Goal: Contribute content: Add original content to the website for others to see

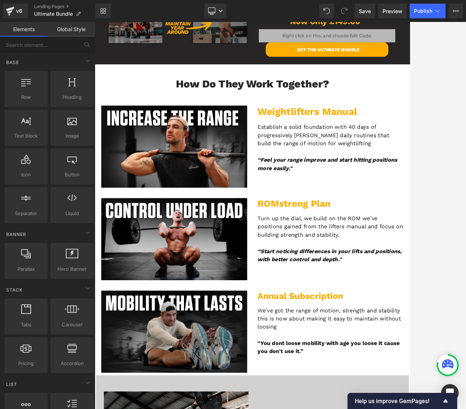
scroll to position [513, 0]
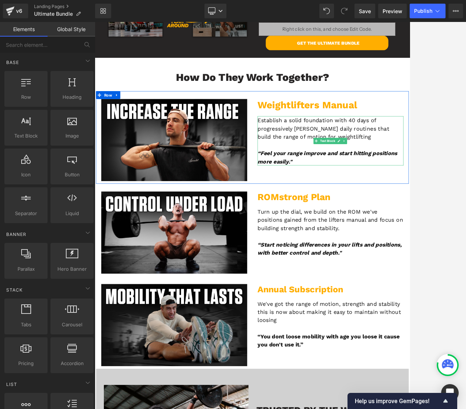
click at [441, 175] on p "Establish a solid foundation with 40 days of progressively [PERSON_NAME] daily …" at bounding box center [425, 171] width 205 height 35
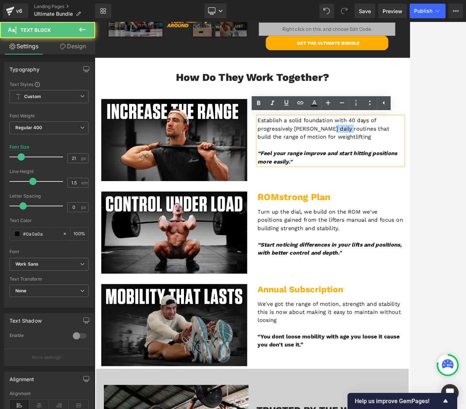
click at [441, 175] on p "Establish a solid foundation with 40 days of progressively [PERSON_NAME] daily …" at bounding box center [425, 171] width 205 height 35
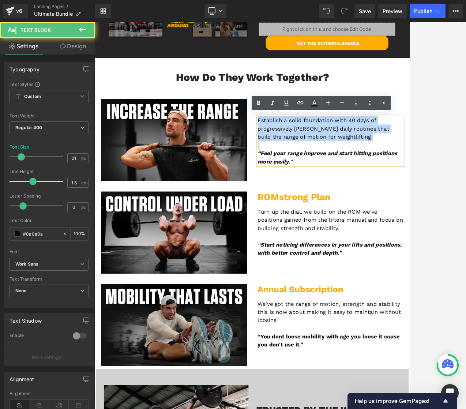
click at [441, 175] on p "Establish a solid foundation with 40 days of progressively [PERSON_NAME] daily …" at bounding box center [425, 171] width 205 height 35
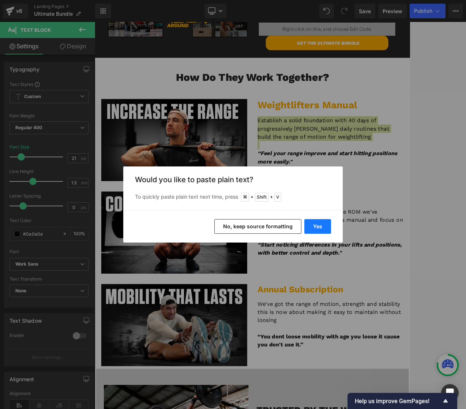
click at [316, 226] on button "Yes" at bounding box center [317, 226] width 27 height 15
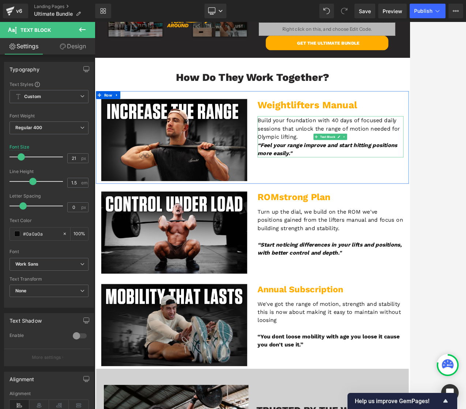
click at [386, 184] on p "Build your foundation with 40 days of focused daily sessions that unlock the ra…" at bounding box center [425, 171] width 205 height 35
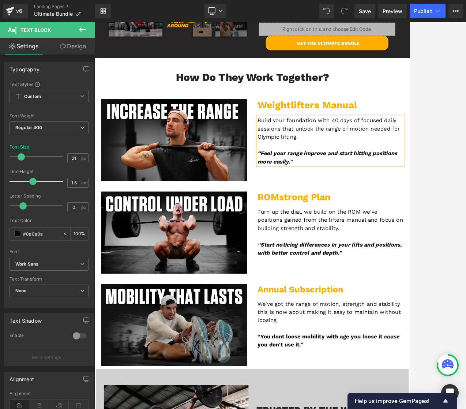
click at [387, 287] on p "Turn up the dial, we build on the ROM we've positions gained from the lifters m…" at bounding box center [425, 299] width 205 height 35
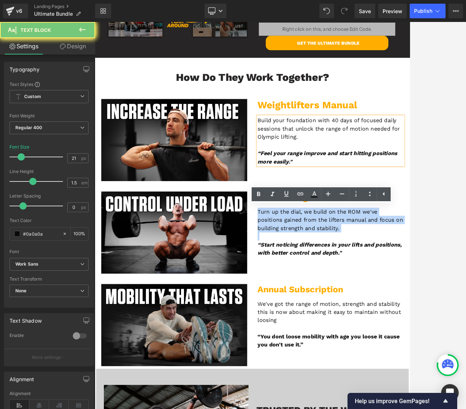
click at [387, 287] on p "Turn up the dial, we build on the ROM we've positions gained from the lifters m…" at bounding box center [425, 299] width 205 height 35
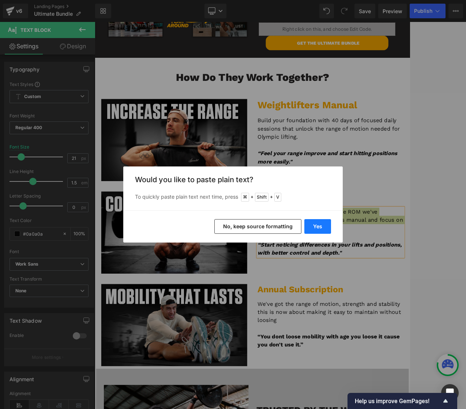
click at [321, 225] on button "Yes" at bounding box center [317, 226] width 27 height 15
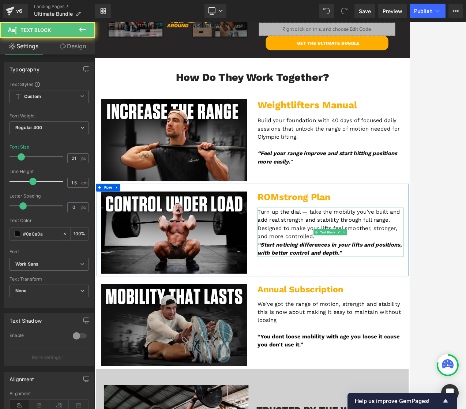
click at [393, 286] on p "Turn up the dial — take the mobility you’ve built and add real strength and sta…" at bounding box center [425, 305] width 205 height 46
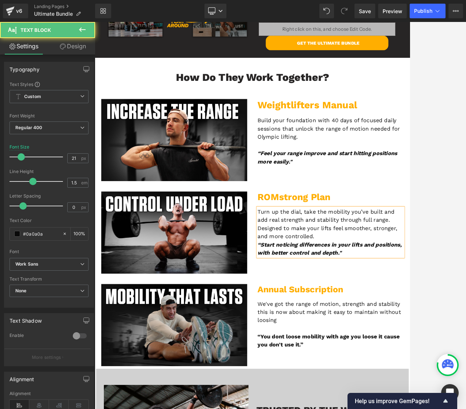
click at [407, 324] on p "Turn up the dial, take the mobility you’ve built and add real strength and stab…" at bounding box center [425, 305] width 205 height 46
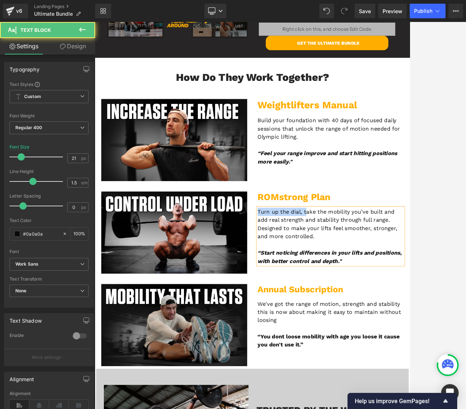
drag, startPoint x: 387, startPoint y: 286, endPoint x: 318, endPoint y: 287, distance: 68.7
click at [318, 287] on div "ROMstrong Plan Heading Turn up the dial, take the mobility you’ve built and add…" at bounding box center [425, 311] width 219 height 103
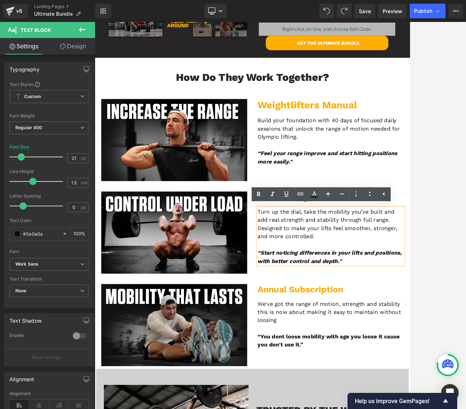
click at [440, 305] on p "Turn up the dial, take the mobility you’ve built and add real strength and stab…" at bounding box center [425, 305] width 205 height 46
drag, startPoint x: 404, startPoint y: 318, endPoint x: 316, endPoint y: 312, distance: 87.9
click at [316, 312] on div "ROMstrong Plan Heading Turn up the dial, take the mobility you’ve built and add…" at bounding box center [425, 311] width 219 height 103
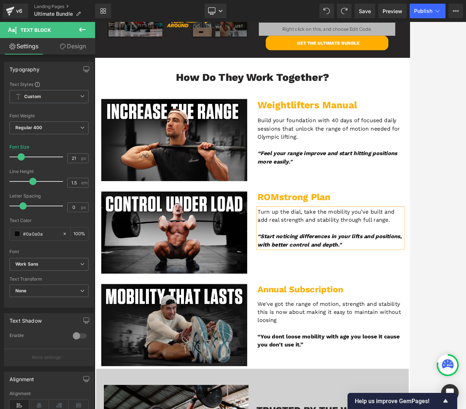
click at [465, 298] on p "Turn up the dial, take the mobility you’ve built and add real strength and stab…" at bounding box center [425, 293] width 205 height 23
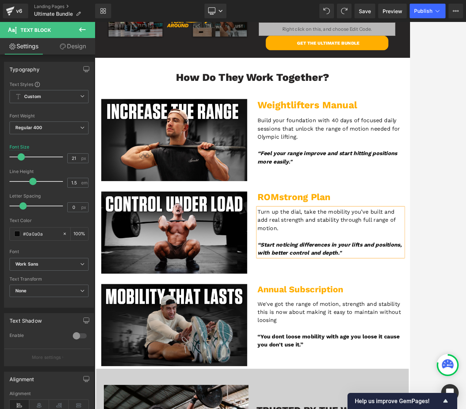
click at [465, 299] on p "Turn up the dial, take the mobility you’ve built and add real strength and stab…" at bounding box center [425, 299] width 205 height 35
click at [422, 237] on div at bounding box center [280, 215] width 371 height 387
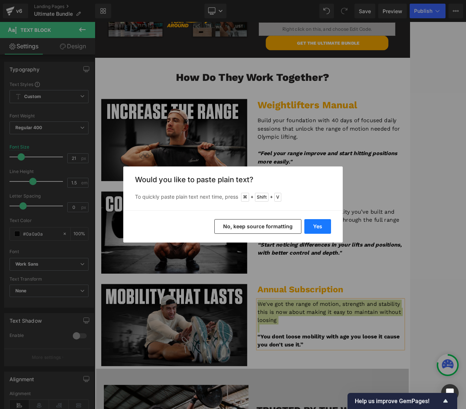
click at [313, 224] on button "Yes" at bounding box center [317, 226] width 27 height 15
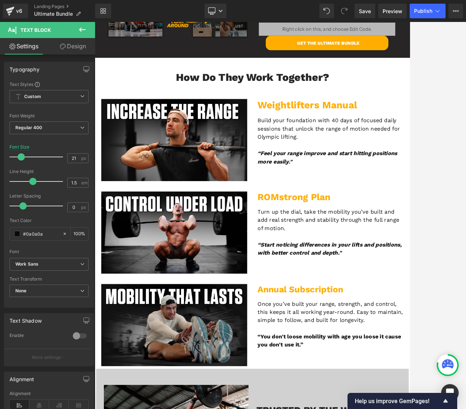
click at [426, 224] on div at bounding box center [280, 215] width 371 height 387
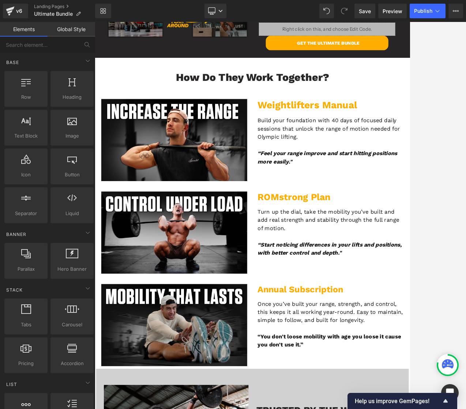
scroll to position [518, 0]
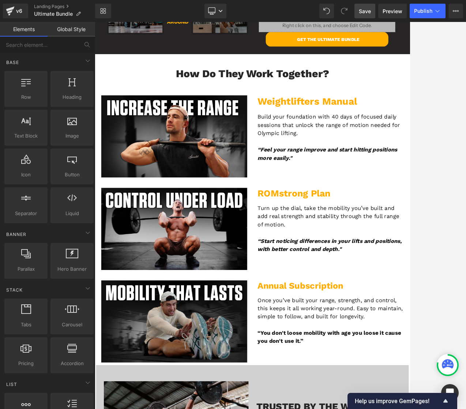
click at [366, 12] on span "Save" at bounding box center [365, 11] width 12 height 8
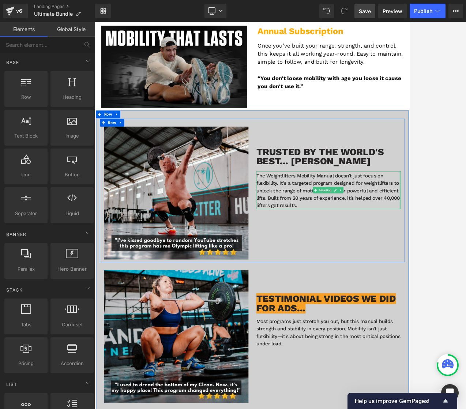
scroll to position [879, 0]
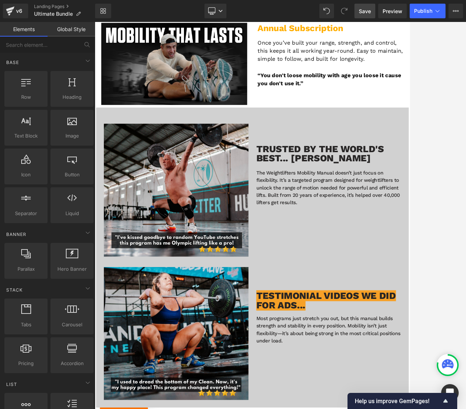
click at [430, 139] on div at bounding box center [280, 215] width 371 height 387
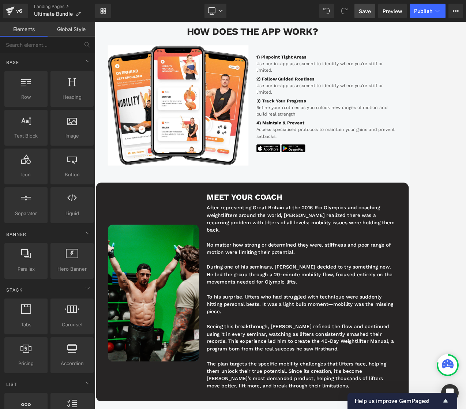
scroll to position [2485, 0]
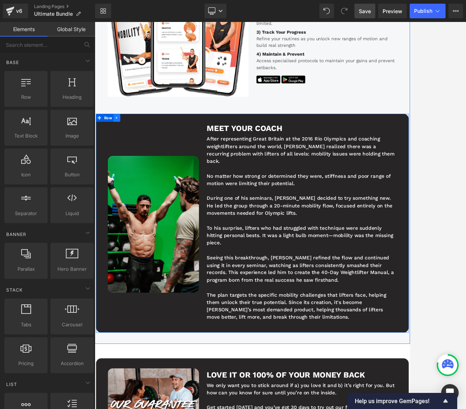
click at [125, 155] on icon at bounding box center [125, 156] width 1 height 3
click at [133, 154] on icon at bounding box center [135, 156] width 5 height 5
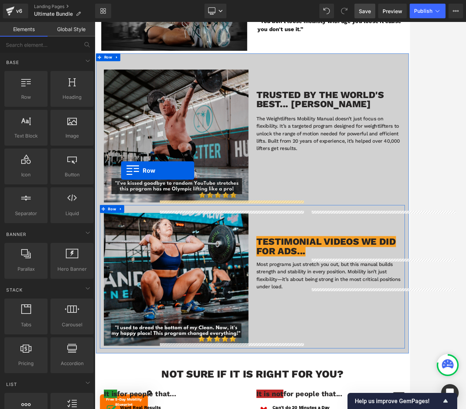
scroll to position [940, 0]
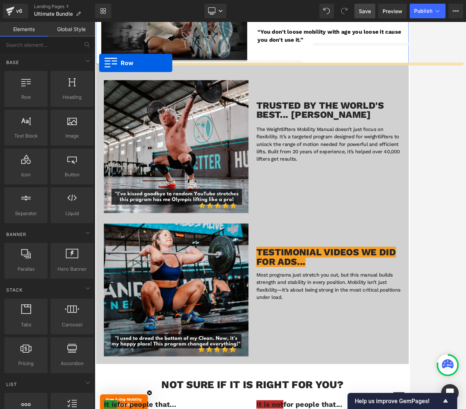
drag, startPoint x: 99, startPoint y: 284, endPoint x: 101, endPoint y: 79, distance: 204.7
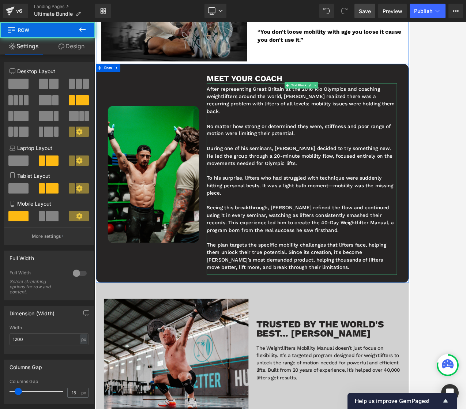
scroll to position [733, 0]
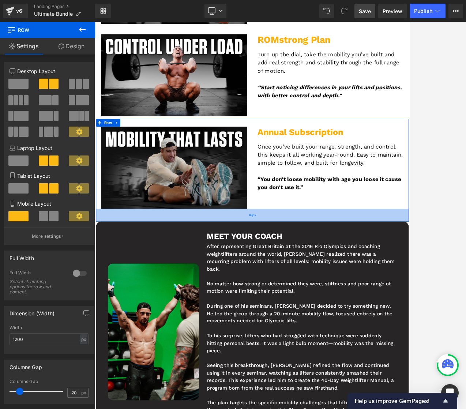
drag, startPoint x: 372, startPoint y: 284, endPoint x: 372, endPoint y: 298, distance: 14.3
click at [372, 298] on div "49px" at bounding box center [316, 293] width 439 height 18
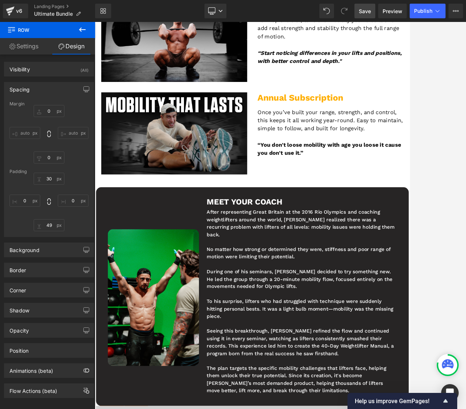
scroll to position [878, 0]
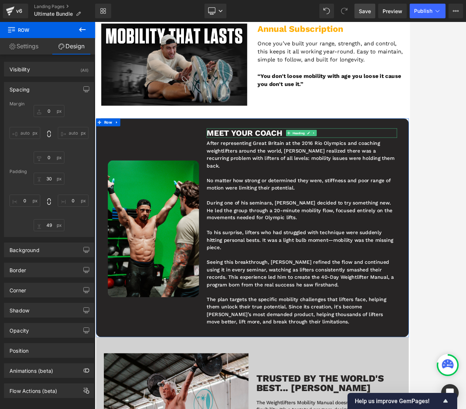
click at [301, 174] on span "MEEt YOur Coach" at bounding box center [305, 177] width 106 height 13
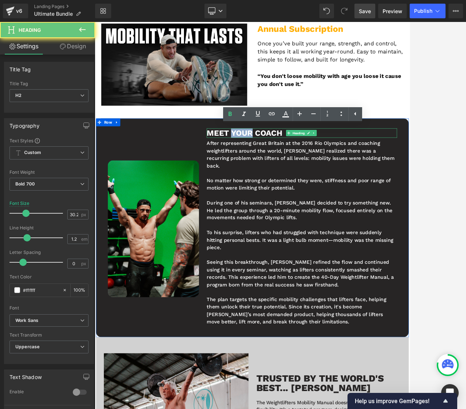
click at [301, 174] on span "MEEt YOur Coach" at bounding box center [305, 177] width 106 height 13
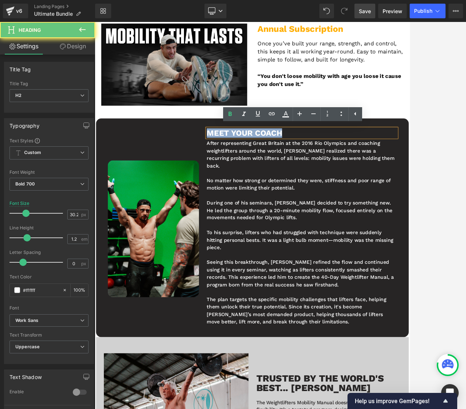
click at [301, 174] on span "MEEt YOur Coach" at bounding box center [305, 177] width 106 height 13
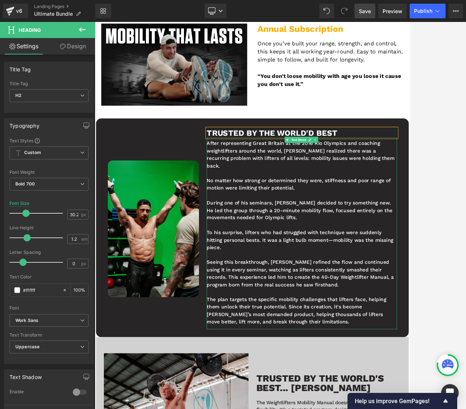
click at [329, 271] on div "During one of his seminars, [PERSON_NAME] decided to try something new. He led …" at bounding box center [385, 286] width 267 height 31
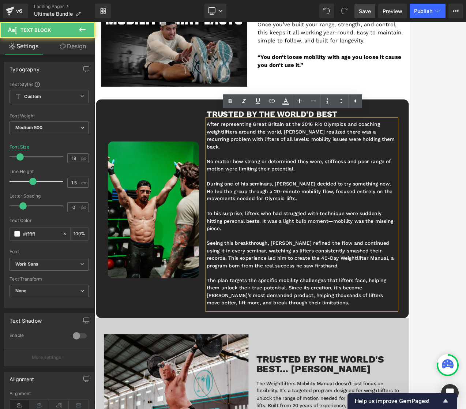
scroll to position [910, 0]
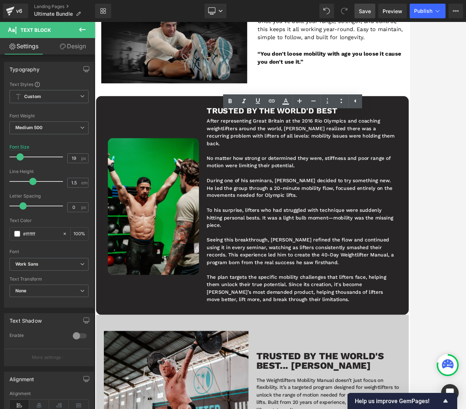
click at [445, 202] on div at bounding box center [280, 215] width 371 height 387
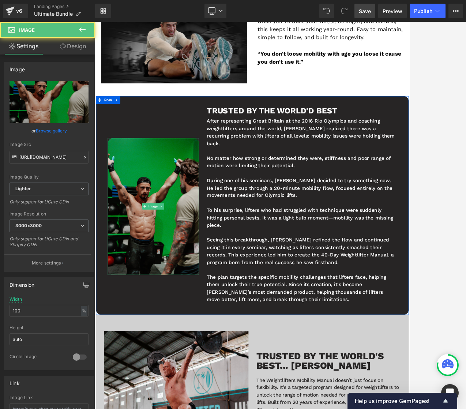
click at [190, 220] on img at bounding box center [177, 281] width 128 height 192
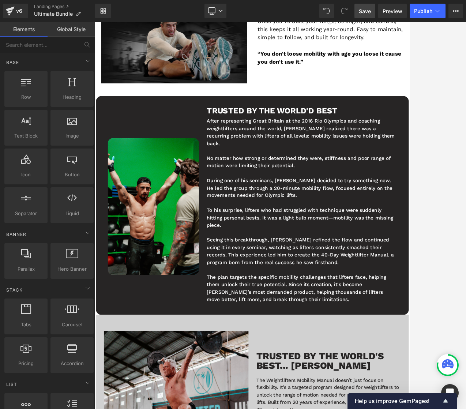
click at [451, 136] on div at bounding box center [280, 215] width 371 height 387
click at [372, 281] on div "To his surprise, lifters who had struggled with technique were suddenly hitting…" at bounding box center [385, 296] width 267 height 31
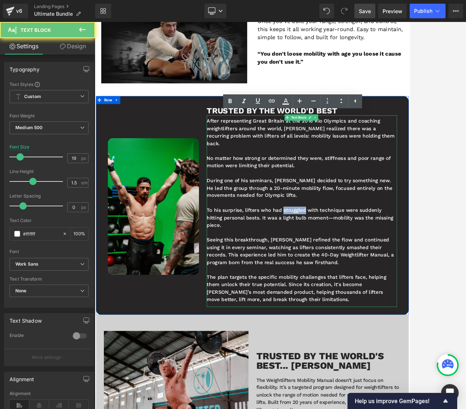
click at [372, 281] on div "To his surprise, lifters who had struggled with technique were suddenly hitting…" at bounding box center [385, 296] width 267 height 31
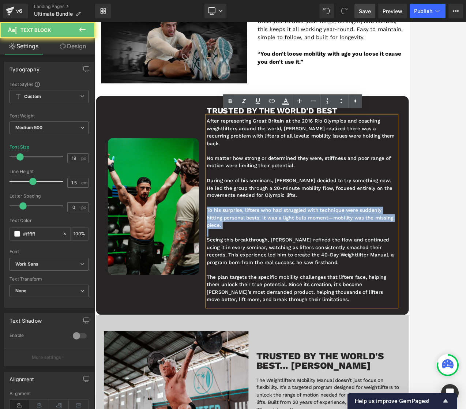
click at [372, 281] on div "To his surprise, lifters who had struggled with technique were suddenly hitting…" at bounding box center [385, 296] width 267 height 31
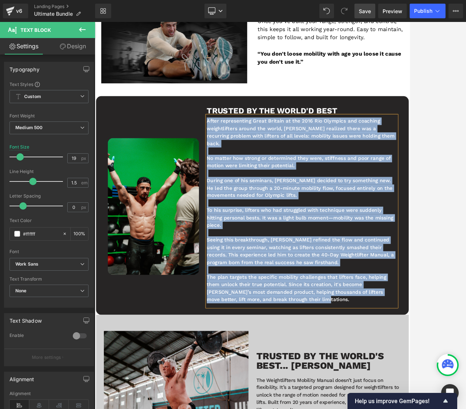
copy div "Lorem ipsumdolorsi Ametc Adipisc el sed 2196 Doe Temporin utl etdolore magnaali…"
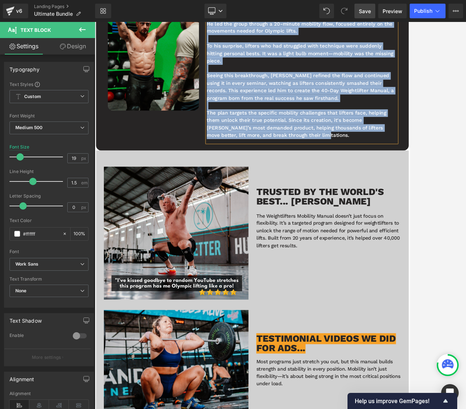
scroll to position [1145, 0]
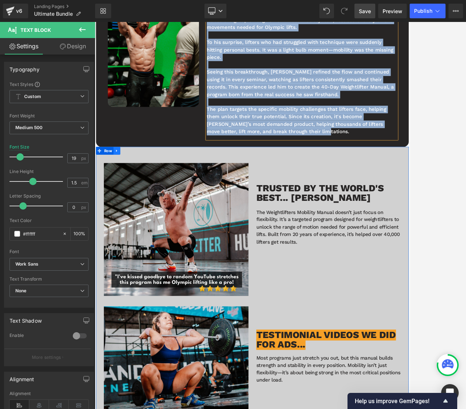
click at [121, 197] on link at bounding box center [126, 202] width 10 height 11
click at [144, 200] on icon at bounding box center [144, 202] width 5 height 5
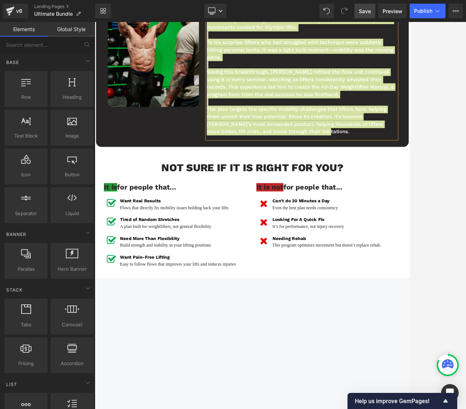
click at [440, 114] on div at bounding box center [280, 215] width 371 height 387
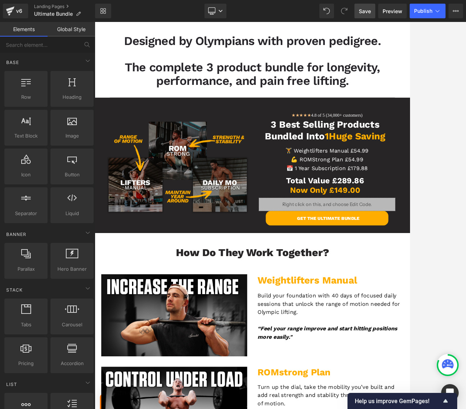
scroll to position [209, 0]
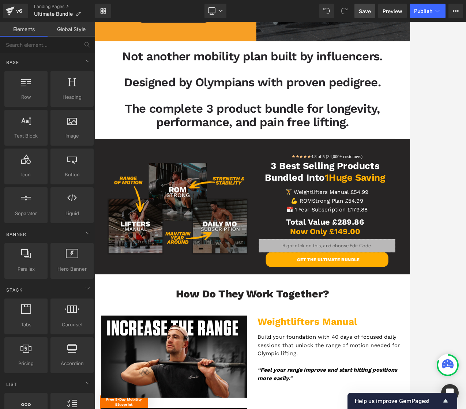
click at [426, 81] on div at bounding box center [280, 215] width 371 height 387
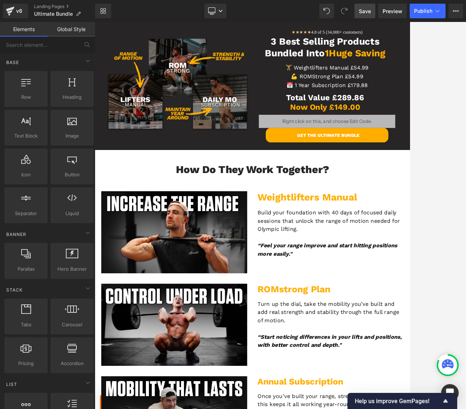
scroll to position [335, 0]
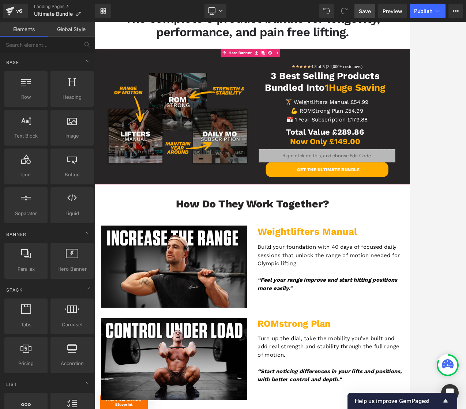
click at [331, 64] on icon at bounding box center [331, 65] width 5 height 5
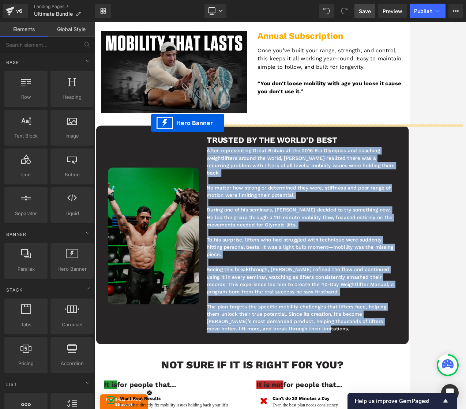
scroll to position [1047, 0]
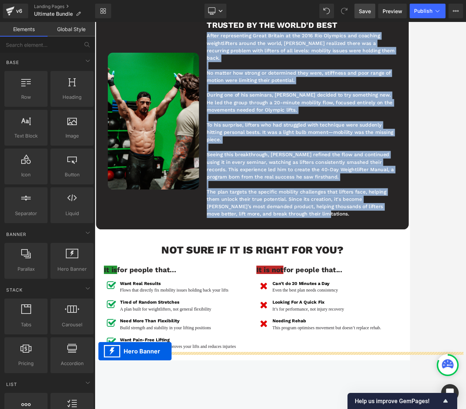
drag, startPoint x: 291, startPoint y: 262, endPoint x: 99, endPoint y: 484, distance: 292.7
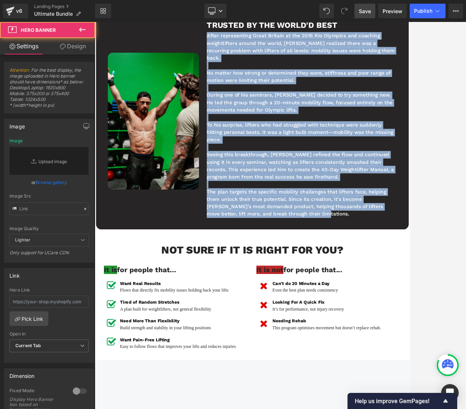
scroll to position [1029, 0]
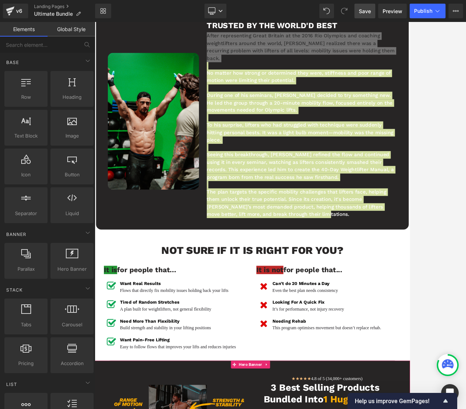
click at [436, 184] on div at bounding box center [280, 215] width 371 height 387
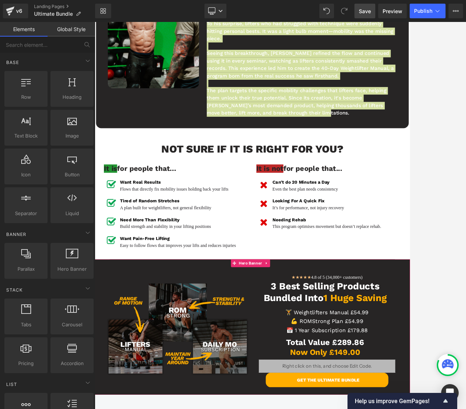
scroll to position [1219, 0]
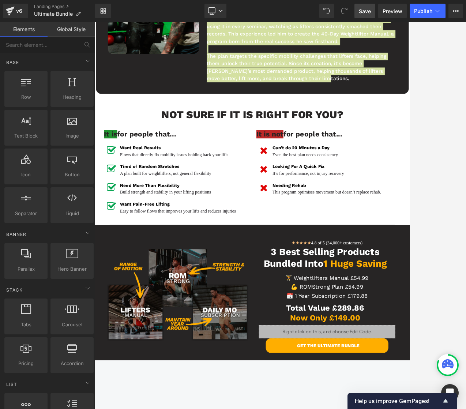
click at [412, 195] on div at bounding box center [280, 215] width 371 height 387
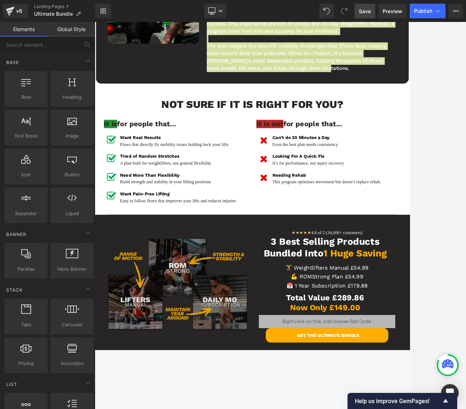
scroll to position [1284, 0]
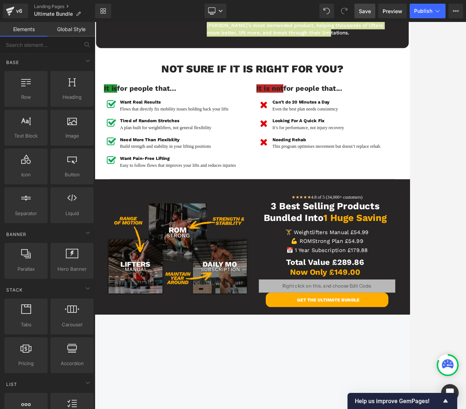
click at [431, 171] on div at bounding box center [280, 215] width 371 height 387
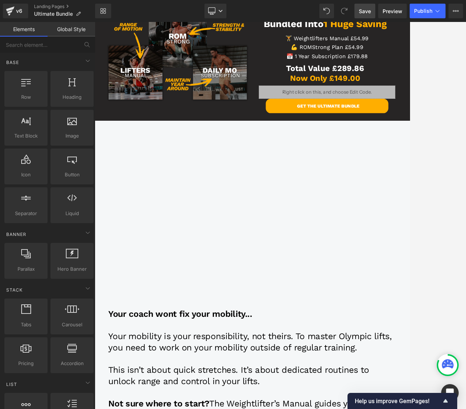
scroll to position [1353, 0]
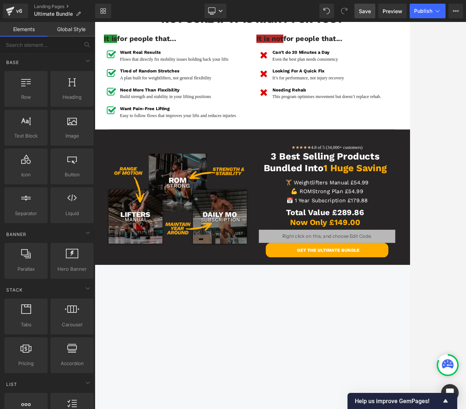
click at [449, 131] on div at bounding box center [280, 215] width 371 height 387
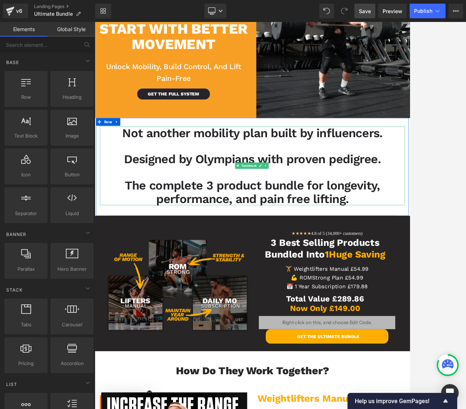
scroll to position [97, 0]
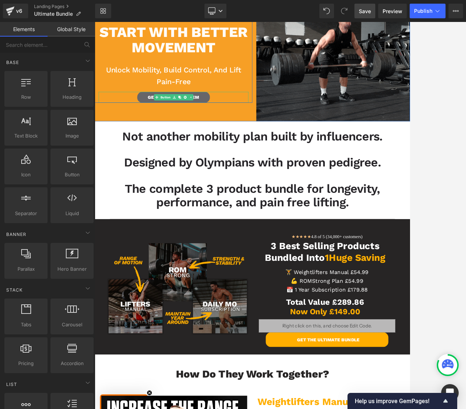
click at [159, 125] on link "GET THE FULL SYSTEM" at bounding box center [205, 127] width 102 height 15
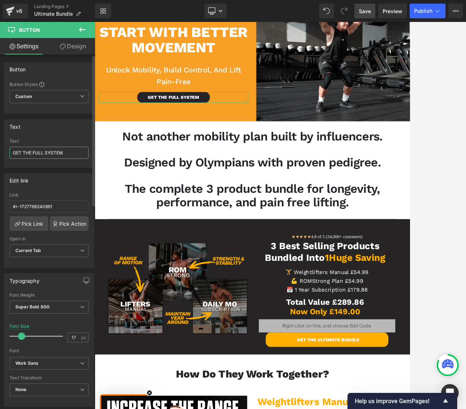
drag, startPoint x: 76, startPoint y: 150, endPoint x: 38, endPoint y: 152, distance: 38.1
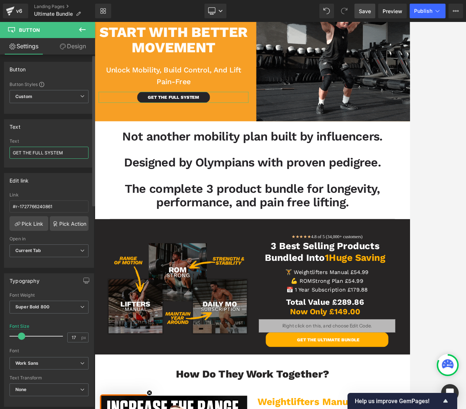
click at [38, 152] on input "GET THE FULL SYSTEM" at bounding box center [49, 153] width 79 height 12
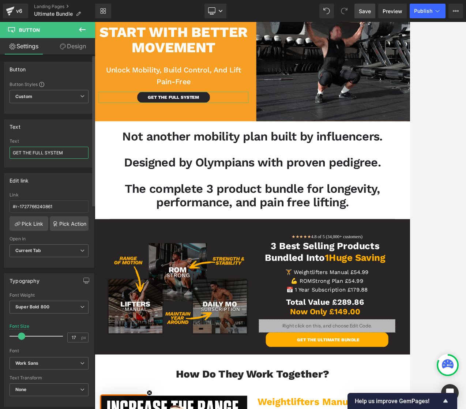
click at [34, 152] on input "GET THE FULL SYSTEM" at bounding box center [49, 153] width 79 height 12
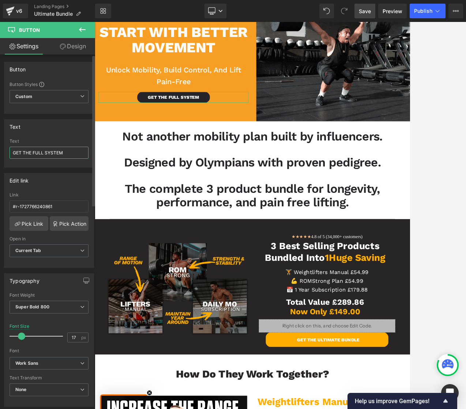
drag, startPoint x: 33, startPoint y: 152, endPoint x: 69, endPoint y: 151, distance: 35.8
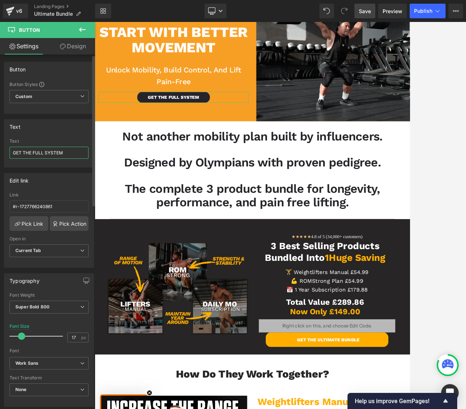
click at [69, 151] on input "GET THE FULL SYSTEM" at bounding box center [49, 153] width 79 height 12
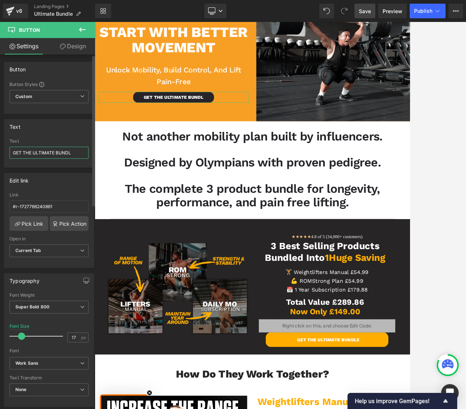
type input "GET THE ULTIMATE BUNDLE"
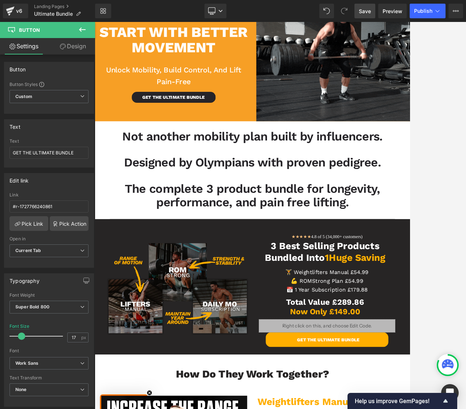
click at [431, 121] on div at bounding box center [280, 215] width 371 height 387
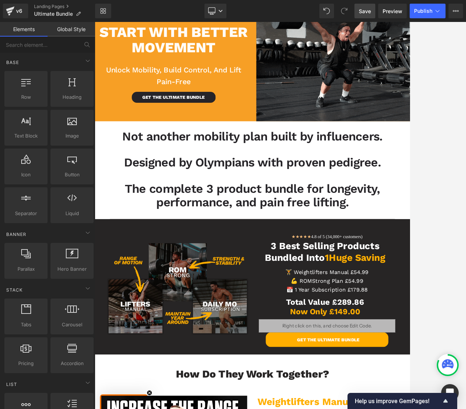
click at [371, 12] on link "Save" at bounding box center [364, 11] width 21 height 15
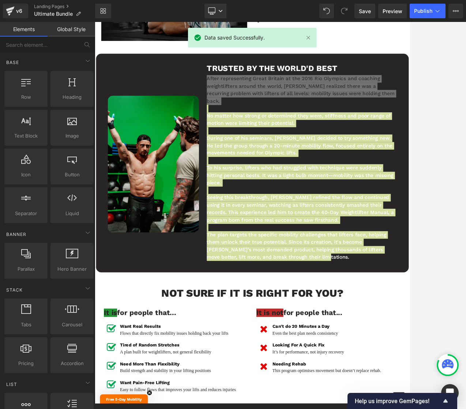
scroll to position [1131, 0]
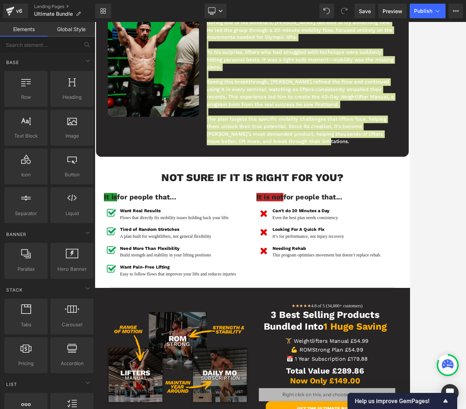
click at [433, 100] on div at bounding box center [280, 215] width 371 height 387
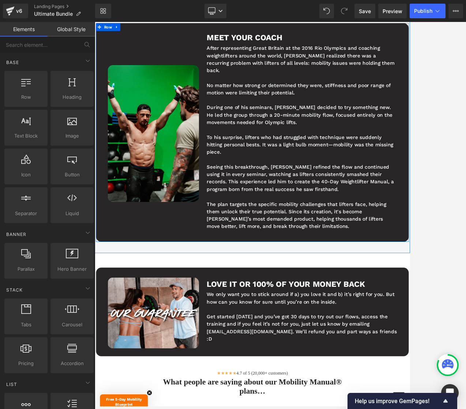
scroll to position [2493, 0]
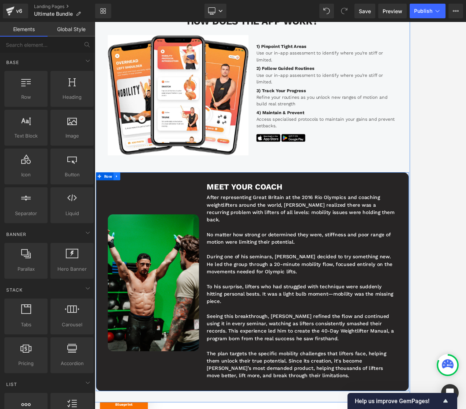
click at [126, 233] on link at bounding box center [126, 238] width 10 height 11
click at [142, 236] on icon at bounding box center [144, 238] width 5 height 5
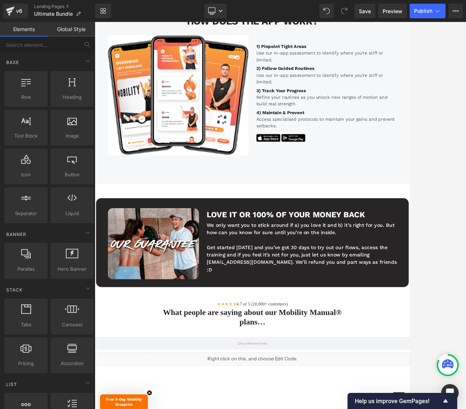
click at [436, 141] on div at bounding box center [280, 215] width 371 height 387
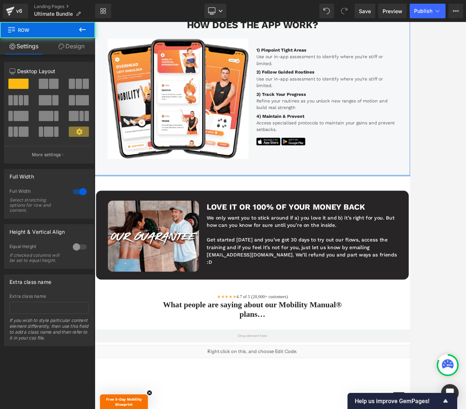
drag, startPoint x: 339, startPoint y: 236, endPoint x: 344, endPoint y: 217, distance: 19.7
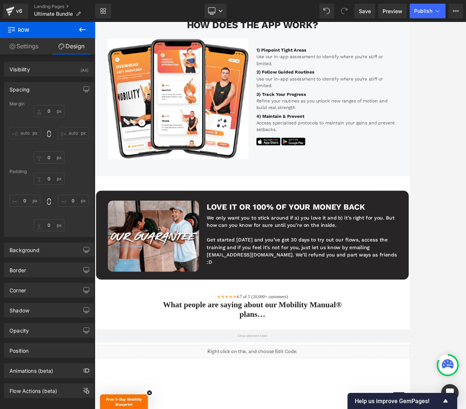
click at [428, 119] on div at bounding box center [280, 215] width 371 height 387
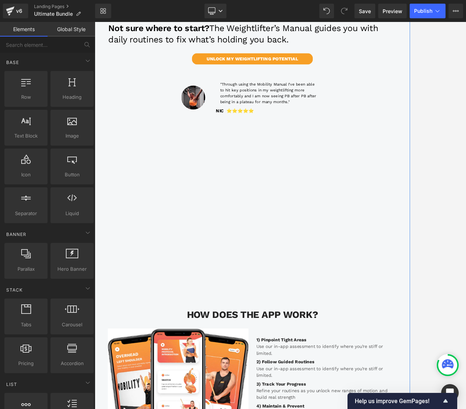
scroll to position [2213, 0]
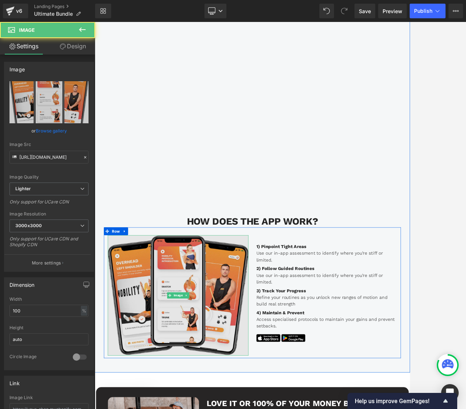
click at [214, 371] on img at bounding box center [211, 405] width 197 height 169
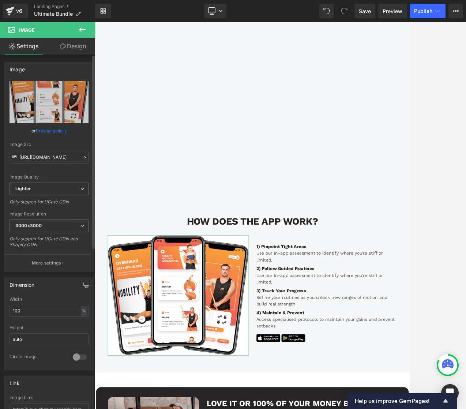
click at [51, 129] on link "Browse gallery" at bounding box center [51, 130] width 31 height 13
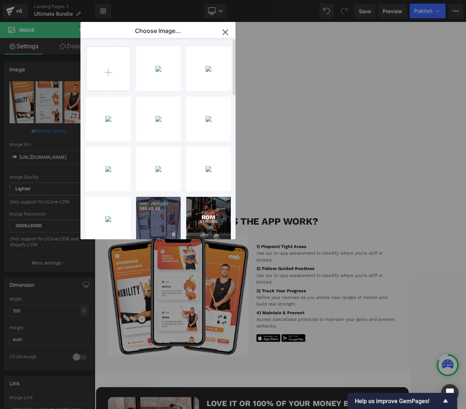
click at [148, 209] on p "565.45 KB" at bounding box center [158, 208] width 37 height 5
type input "[URL][DOMAIN_NAME]"
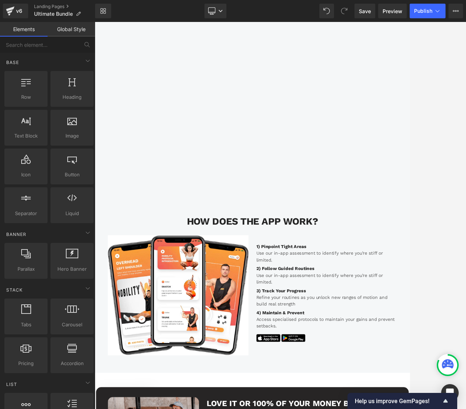
click at [437, 162] on div at bounding box center [280, 215] width 371 height 387
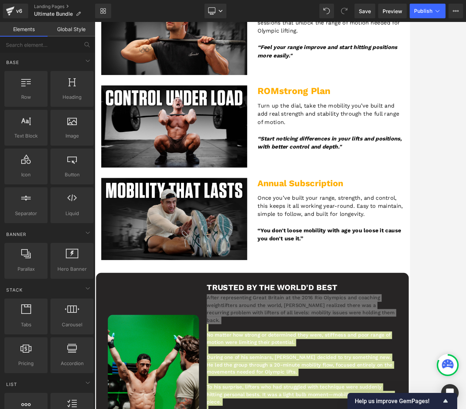
scroll to position [878, 0]
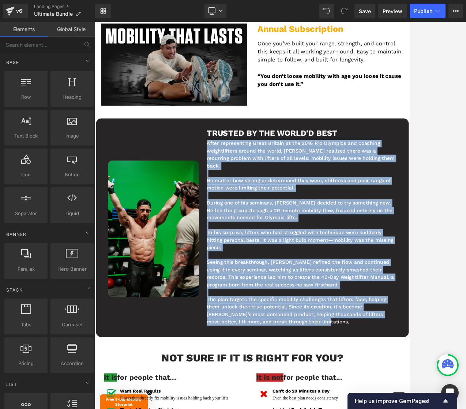
click at [367, 243] on div "No matter how strong or determined they were, stiffness and poor range of motio…" at bounding box center [385, 343] width 267 height 208
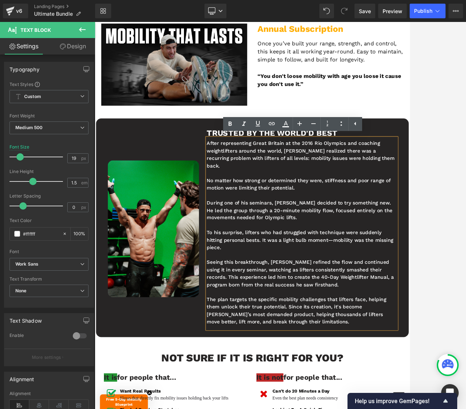
click at [443, 200] on div at bounding box center [280, 215] width 371 height 387
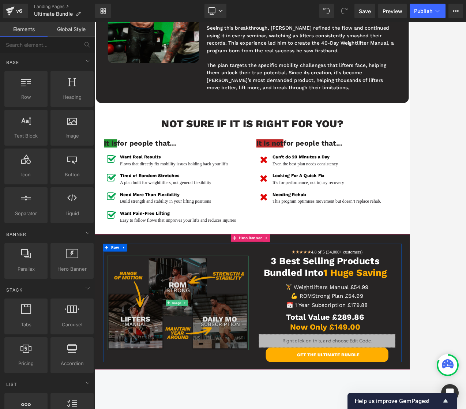
scroll to position [1197, 0]
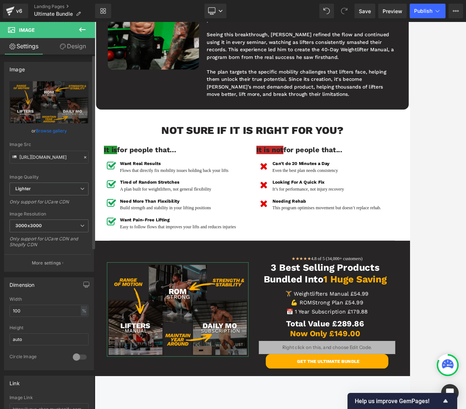
click at [47, 128] on link "Browse gallery" at bounding box center [51, 130] width 31 height 13
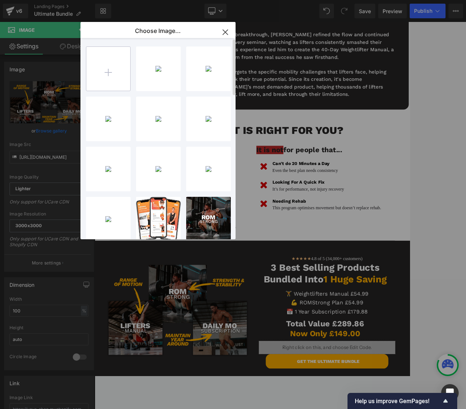
click at [114, 74] on input "file" at bounding box center [108, 69] width 44 height 44
type input "C:\fakepath\High-Achievers.jpg"
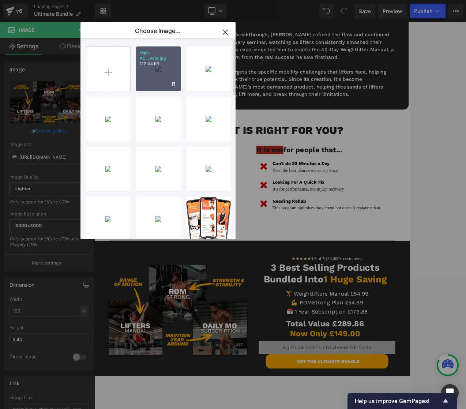
click at [166, 68] on div "High-Ac...vers.jpg 122.44 KB" at bounding box center [158, 68] width 45 height 45
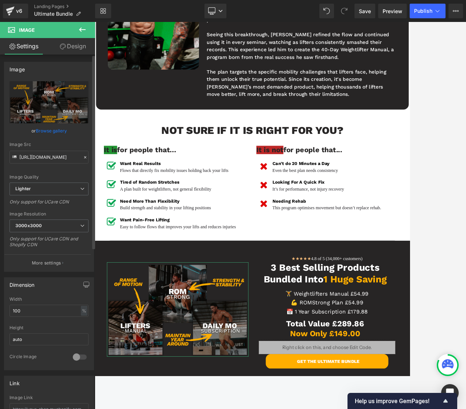
drag, startPoint x: 55, startPoint y: 102, endPoint x: 56, endPoint y: 130, distance: 27.8
click at [56, 130] on div "[URL][DOMAIN_NAME] Replace Image Upload image or Browse gallery Image Src [URL]…" at bounding box center [48, 176] width 89 height 190
click at [56, 130] on link "Browse gallery" at bounding box center [51, 130] width 31 height 13
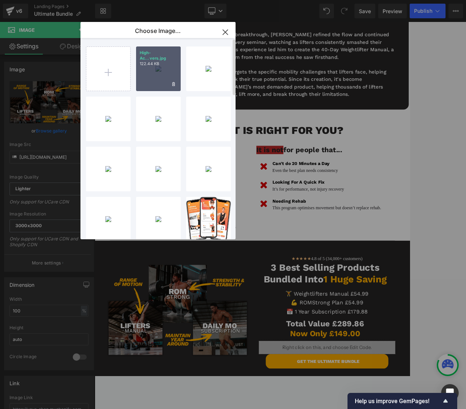
click at [158, 69] on div "High-Ac...vers.jpg 122.44 KB" at bounding box center [158, 68] width 45 height 45
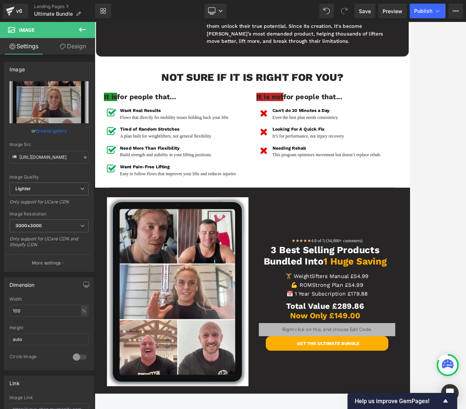
scroll to position [1290, 0]
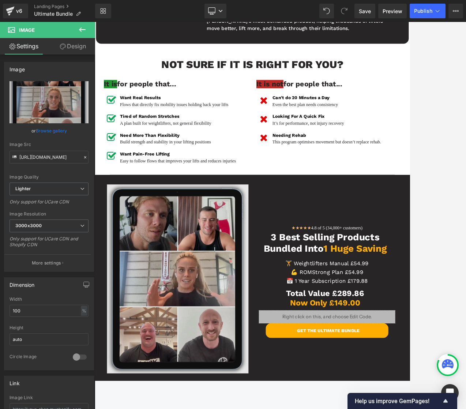
type input "[URL][DOMAIN_NAME]"
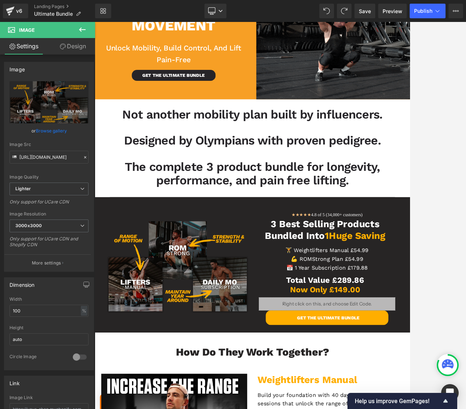
scroll to position [122, 0]
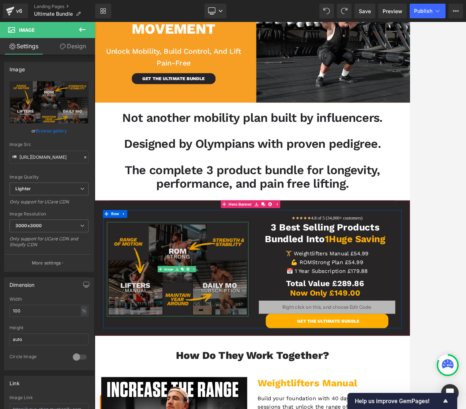
click at [224, 347] on img at bounding box center [211, 369] width 199 height 132
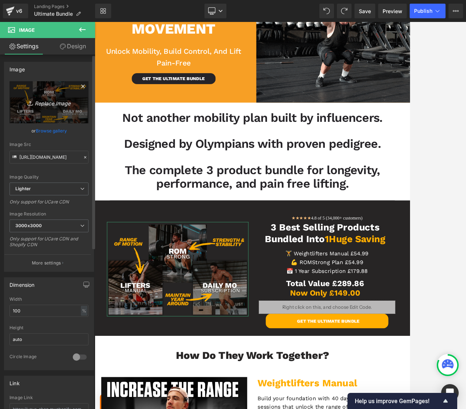
click at [53, 102] on icon "Replace Image" at bounding box center [49, 102] width 58 height 9
type input "C:\fakepath\Trusted.png"
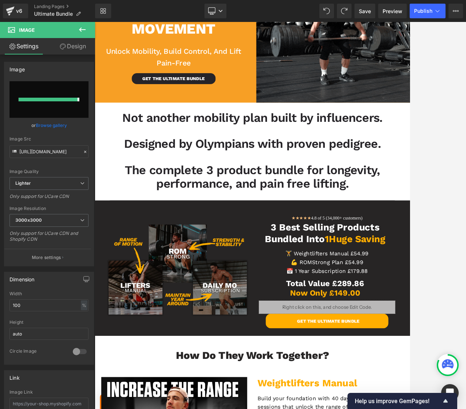
type input "[URL][DOMAIN_NAME]"
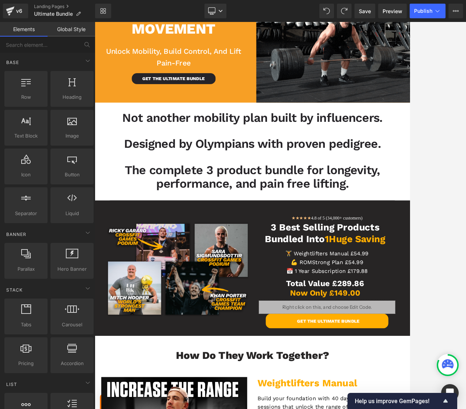
click at [428, 249] on div at bounding box center [280, 215] width 371 height 387
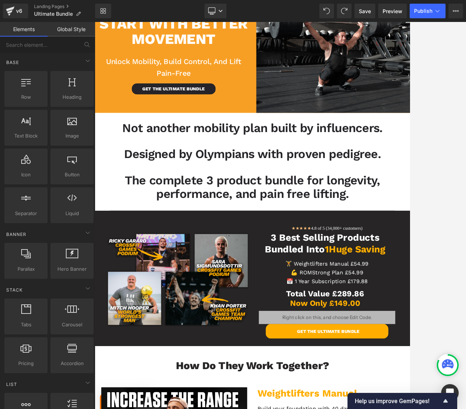
scroll to position [99, 0]
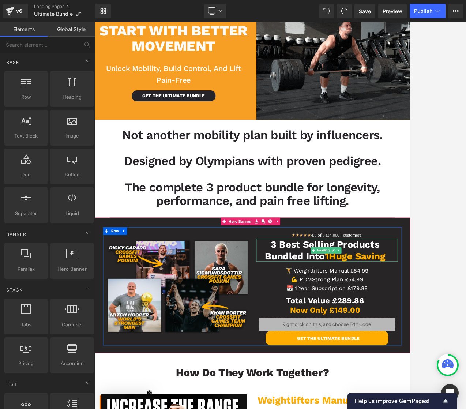
click at [389, 339] on h2 "3 Best Selling Products" at bounding box center [417, 334] width 193 height 16
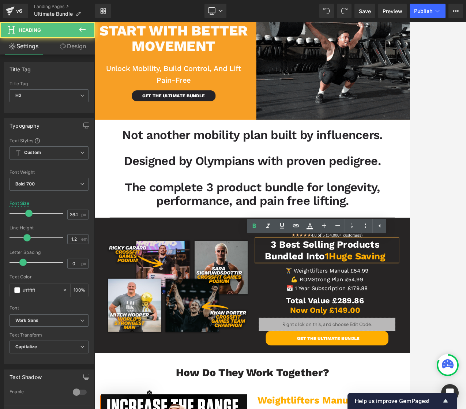
click at [363, 334] on h2 "3 Best Selling Products" at bounding box center [417, 334] width 193 height 16
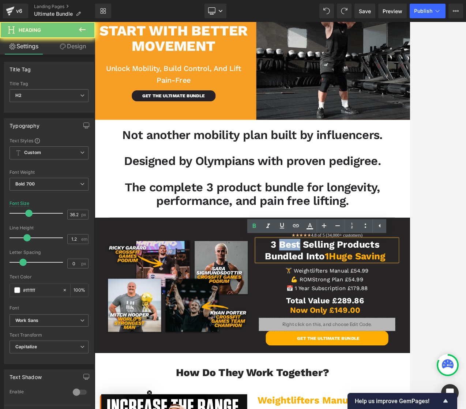
click at [363, 333] on h2 "3 Best Selling Products" at bounding box center [417, 334] width 193 height 16
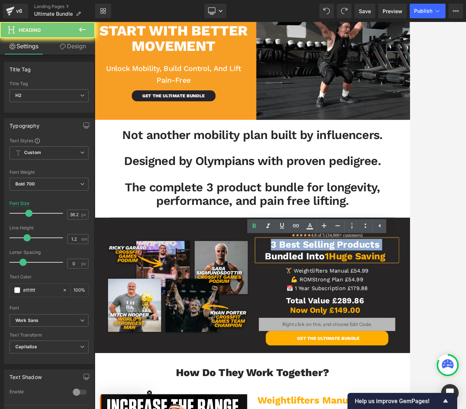
click at [363, 333] on h2 "3 Best Selling Products" at bounding box center [417, 334] width 193 height 16
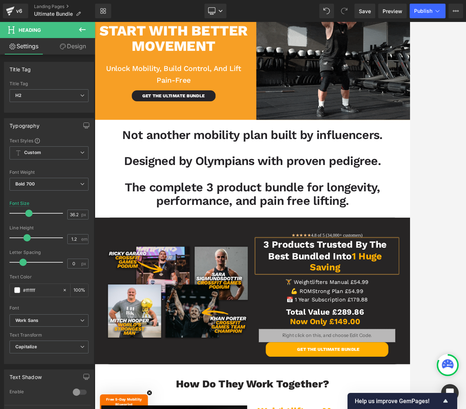
click at [465, 362] on h2 "3 Products Trusted By The Best Bundled into 1 Huge Saving" at bounding box center [417, 350] width 193 height 48
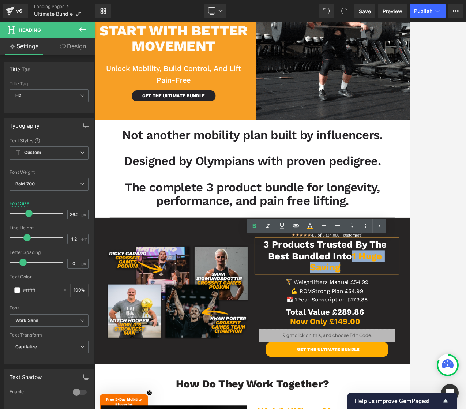
drag, startPoint x: 449, startPoint y: 365, endPoint x: 454, endPoint y: 350, distance: 15.7
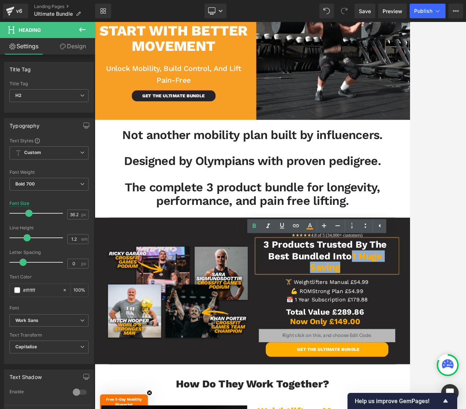
click at [454, 350] on h2 "3 Products Trusted By The Best Bundled into 1 Huge Saving" at bounding box center [417, 350] width 193 height 48
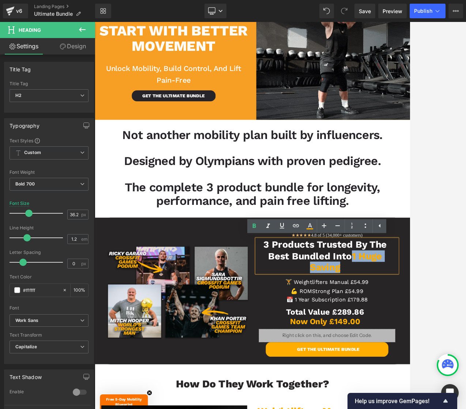
copy span "1 Huge Saving"
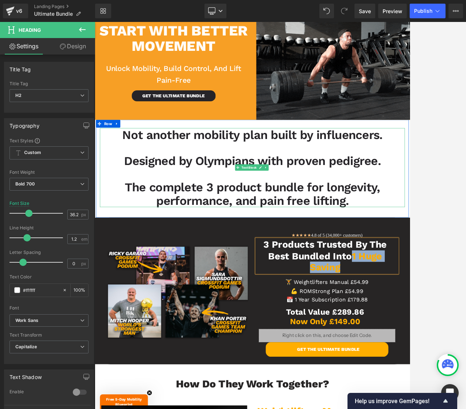
scroll to position [0, 0]
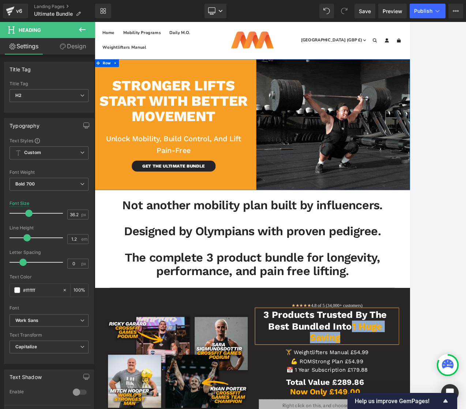
click at [301, 84] on div "Stronger lifts start with better movement Heading Unlock mobility, build contro…" at bounding box center [205, 166] width 221 height 184
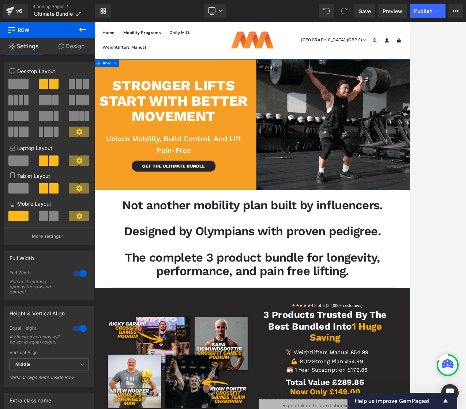
click at [75, 47] on link "Design" at bounding box center [72, 46] width 48 height 16
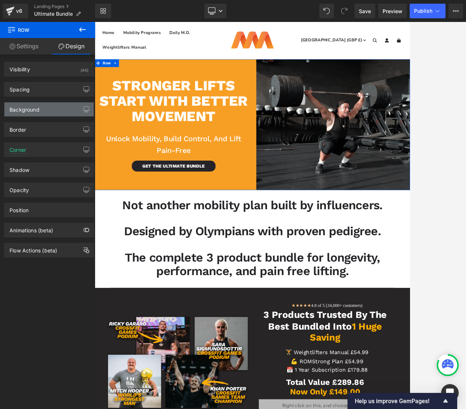
click at [38, 108] on div "Background" at bounding box center [25, 107] width 30 height 10
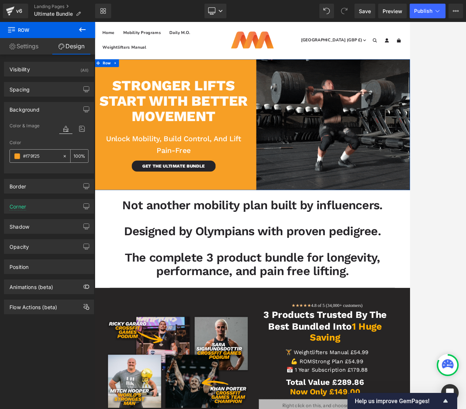
click at [38, 156] on input "#f79f25" at bounding box center [41, 156] width 36 height 8
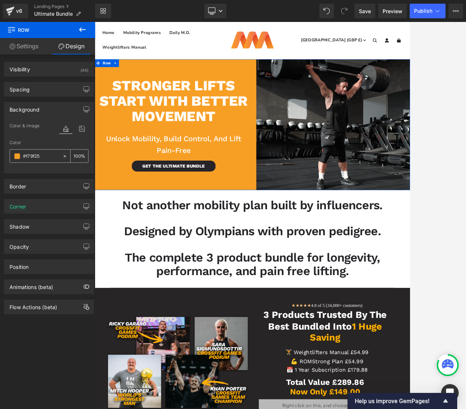
click at [38, 156] on input "#f79f25" at bounding box center [41, 156] width 36 height 8
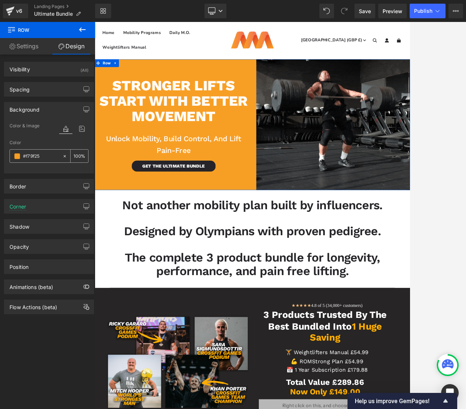
paste input "1 Huge Saving"
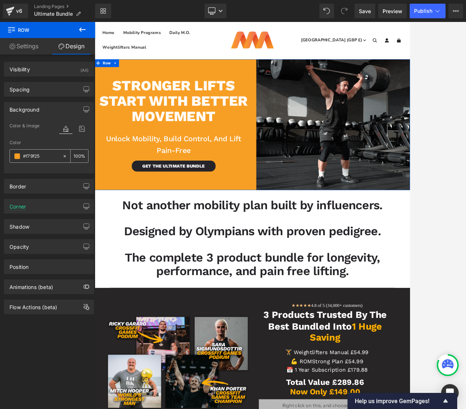
type input "1 Huge Saving"
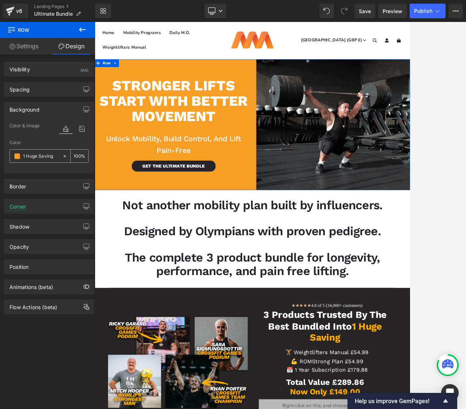
type input "0"
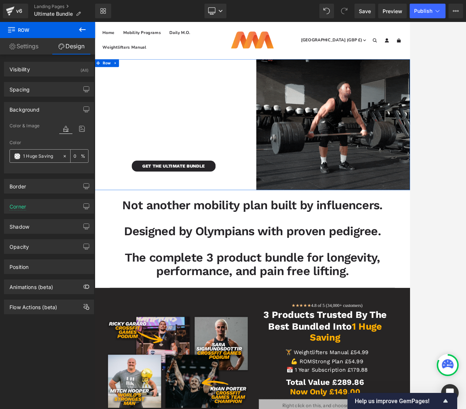
type input "#f79f25"
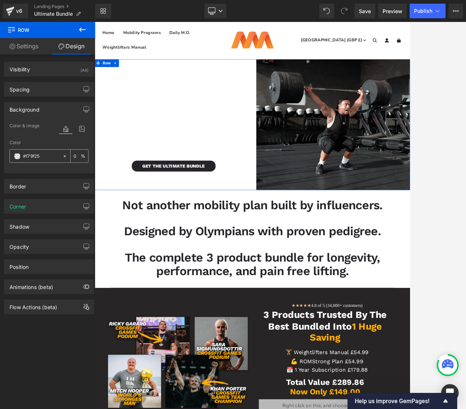
type input "100"
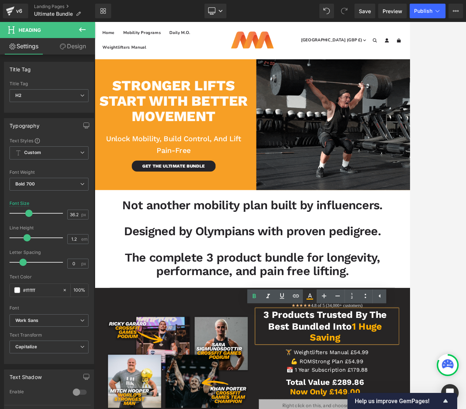
click at [307, 296] on icon at bounding box center [309, 296] width 9 height 9
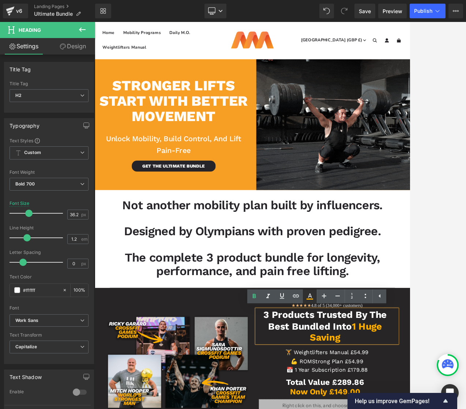
type input "100"
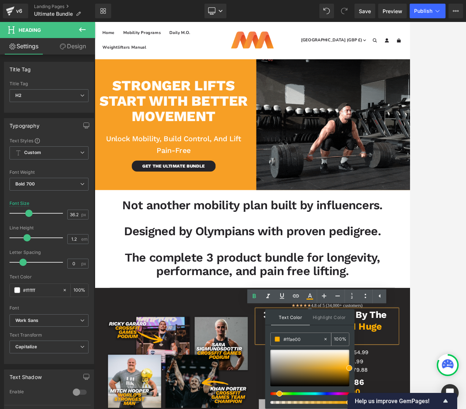
click at [307, 339] on input "#ffae00" at bounding box center [302, 339] width 39 height 8
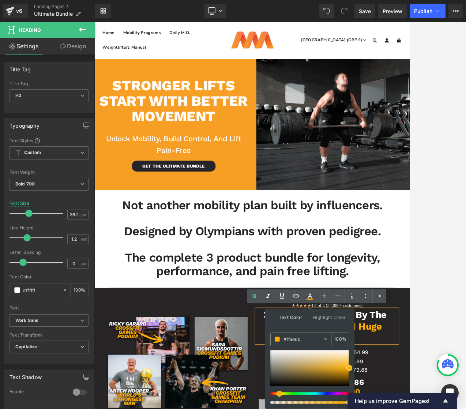
click at [307, 339] on input "#ffae00" at bounding box center [302, 339] width 39 height 8
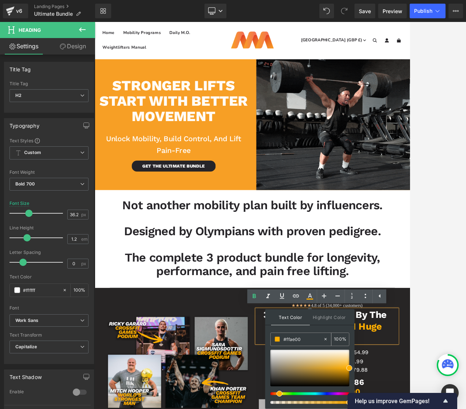
click at [307, 339] on input "#ffae00" at bounding box center [302, 339] width 39 height 8
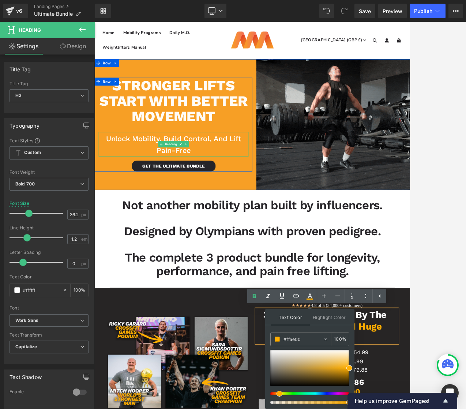
click at [289, 207] on h2 "Unlock mobility, build control, and lift pain-free" at bounding box center [205, 194] width 210 height 33
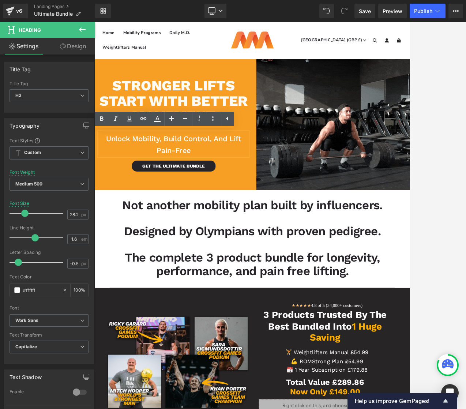
click at [301, 83] on div "Stronger lifts start with better movement Heading Unlock mobility, build contro…" at bounding box center [205, 166] width 221 height 184
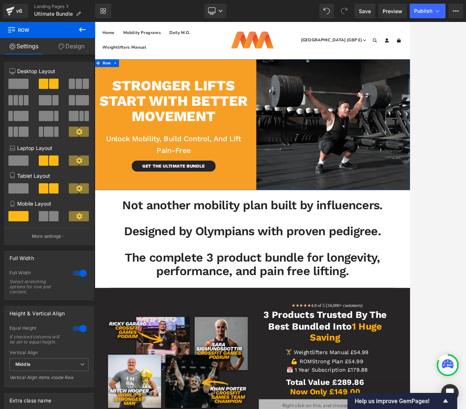
click at [82, 46] on link "Design" at bounding box center [72, 46] width 48 height 16
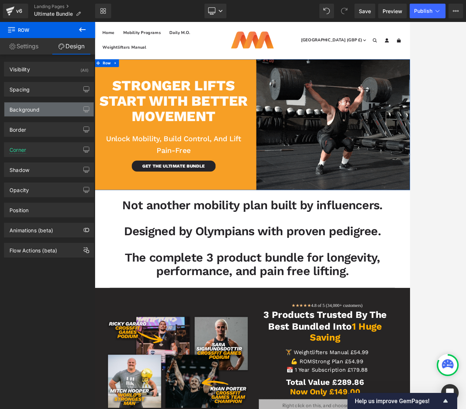
click at [30, 108] on div "Background" at bounding box center [25, 107] width 30 height 10
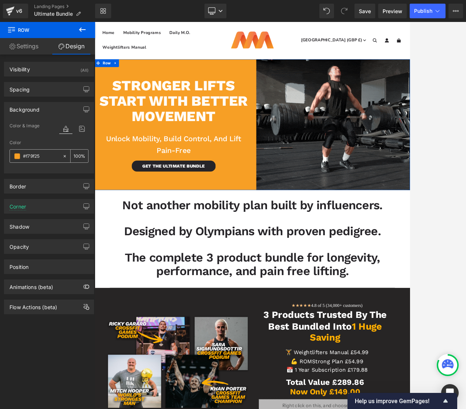
click at [39, 156] on input "#f79f25" at bounding box center [41, 156] width 36 height 8
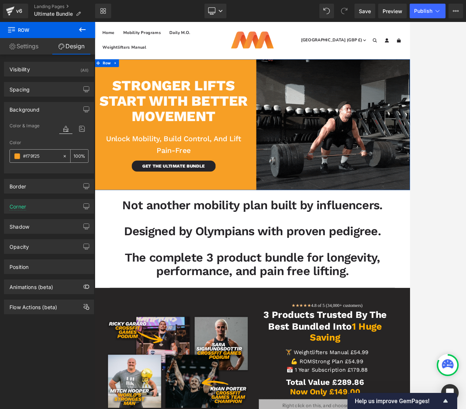
click at [39, 156] on input "#f79f25" at bounding box center [41, 156] width 36 height 8
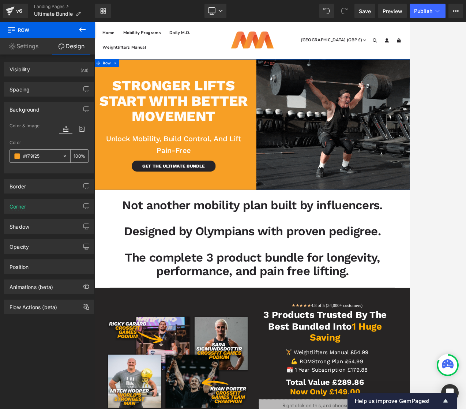
click at [39, 156] on input "#f79f25" at bounding box center [41, 156] width 36 height 8
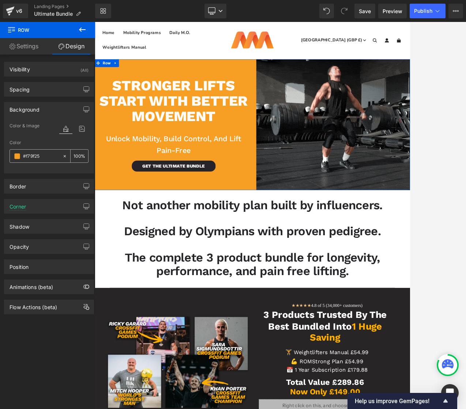
paste input "fae00"
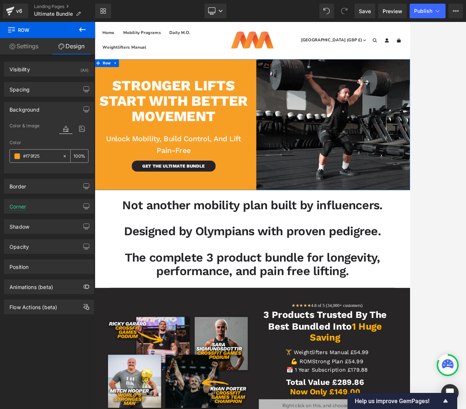
type input "#ffae00"
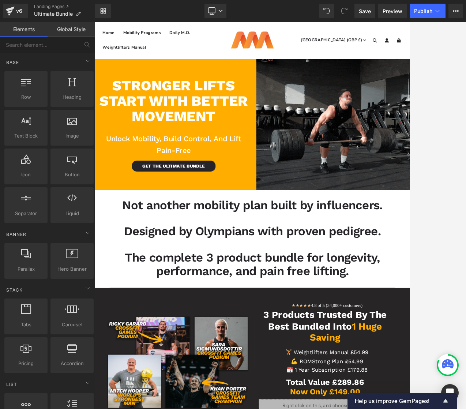
click at [415, 121] on div at bounding box center [280, 215] width 371 height 387
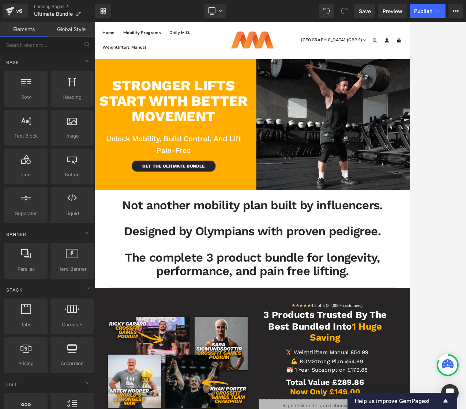
click at [422, 102] on div at bounding box center [280, 215] width 371 height 387
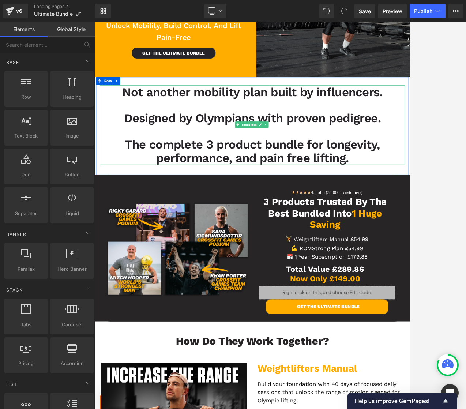
scroll to position [57, 0]
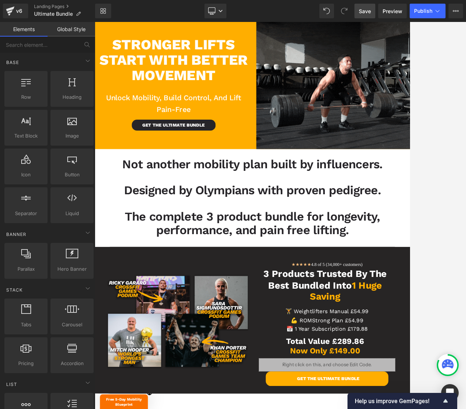
click at [368, 11] on span "Save" at bounding box center [365, 11] width 12 height 8
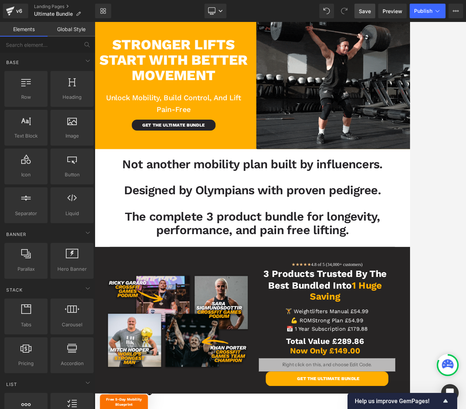
click at [427, 166] on div at bounding box center [280, 215] width 371 height 387
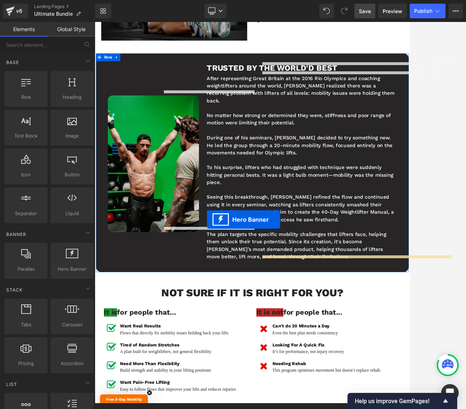
scroll to position [1000, 0]
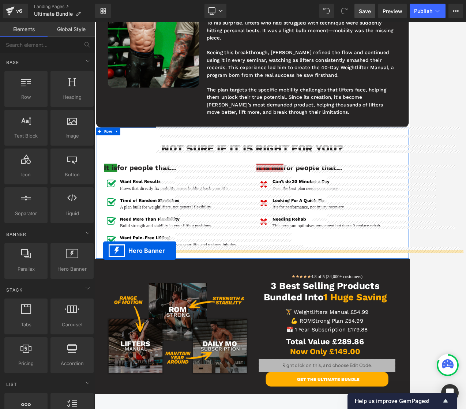
drag, startPoint x: 276, startPoint y: 181, endPoint x: 106, endPoint y: 343, distance: 234.3
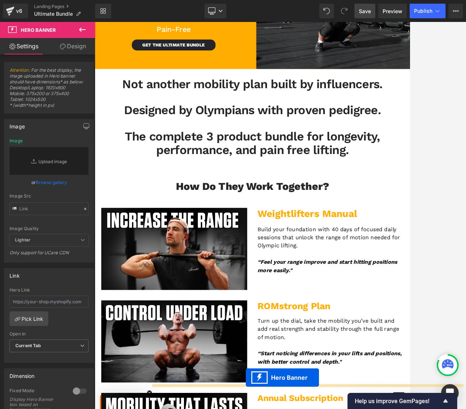
scroll to position [122, 0]
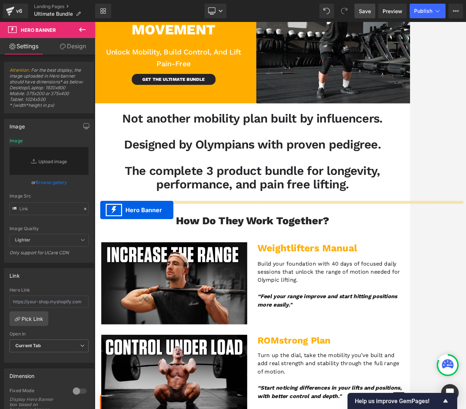
drag, startPoint x: 291, startPoint y: 395, endPoint x: 102, endPoint y: 286, distance: 218.5
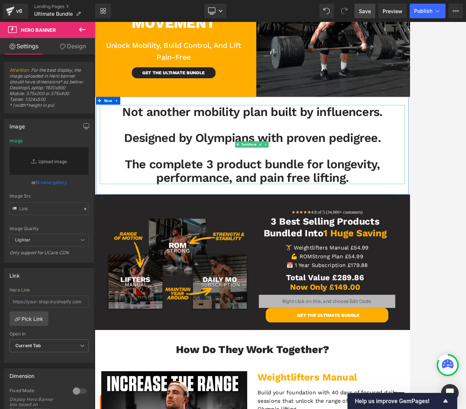
scroll to position [217, 0]
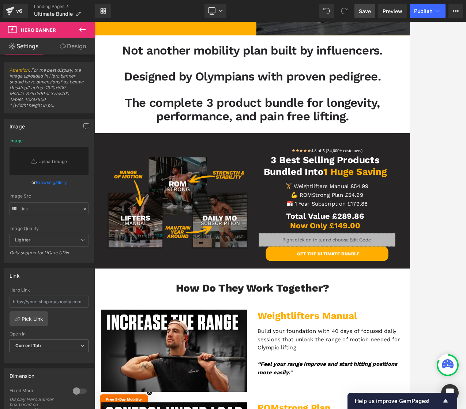
click at [367, 12] on span "Save" at bounding box center [365, 11] width 12 height 8
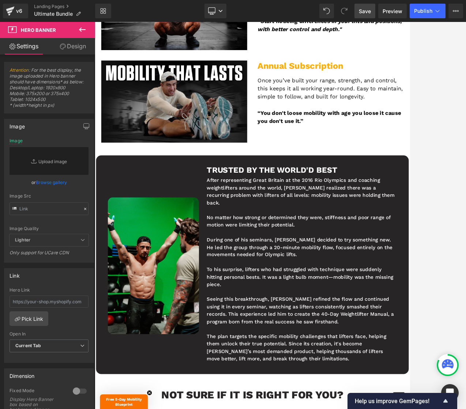
scroll to position [1251, 0]
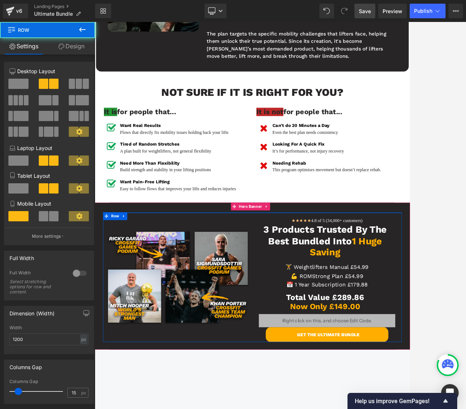
click at [153, 289] on div at bounding box center [315, 290] width 419 height 2
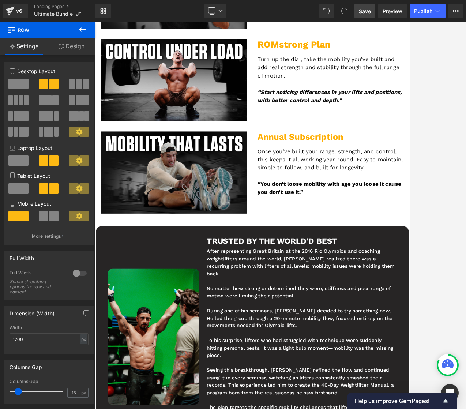
scroll to position [824, 0]
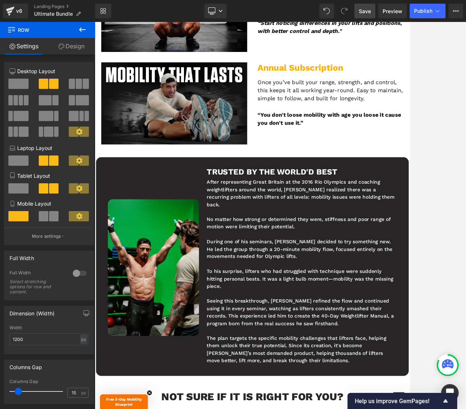
click at [405, 325] on div "During one of his seminars, [PERSON_NAME] decided to try something new. He led …" at bounding box center [385, 340] width 267 height 31
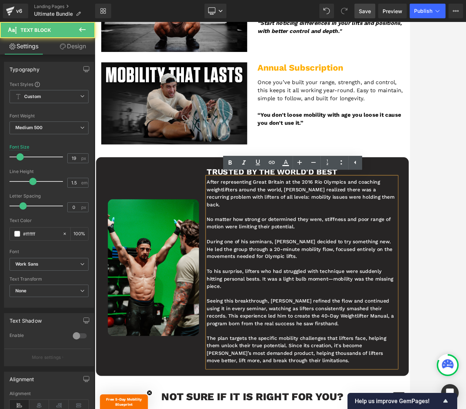
click at [427, 160] on div at bounding box center [280, 215] width 371 height 387
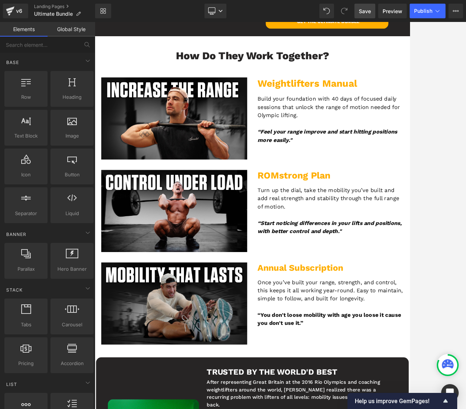
scroll to position [837, 0]
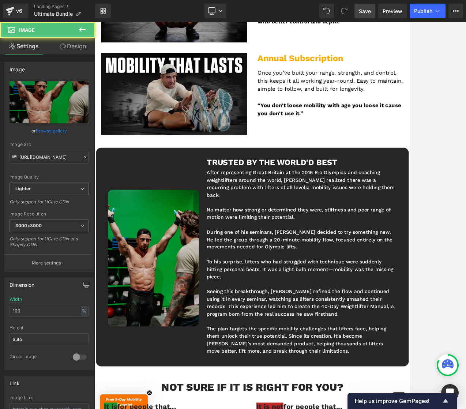
click at [164, 302] on img at bounding box center [177, 353] width 128 height 192
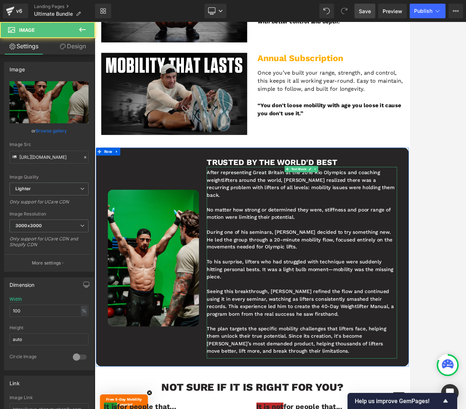
click at [366, 247] on div "After representing Great Britain at the 2016 Rio Olympics and coaching weightli…" at bounding box center [385, 359] width 267 height 269
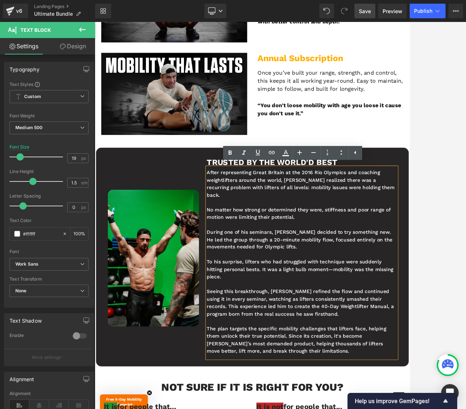
click at [450, 154] on div at bounding box center [280, 215] width 371 height 387
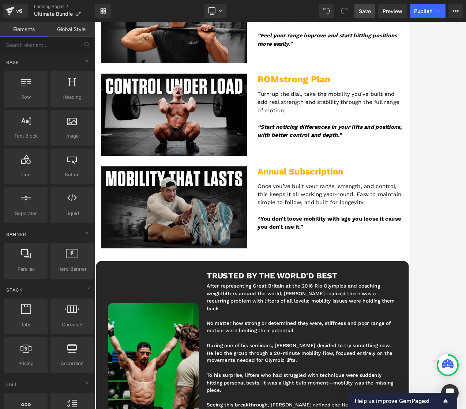
scroll to position [875, 0]
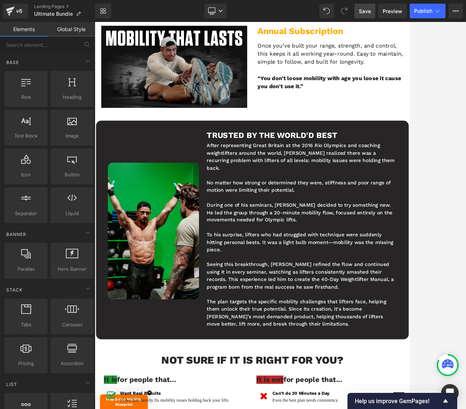
click at [332, 245] on div "No matter how strong or determined they were, stiffness and poor range of motio…" at bounding box center [385, 347] width 267 height 208
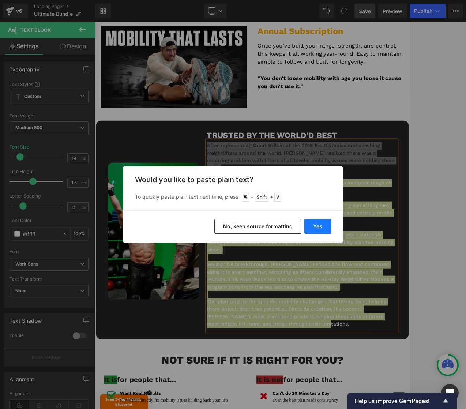
click at [313, 224] on button "Yes" at bounding box center [317, 226] width 27 height 15
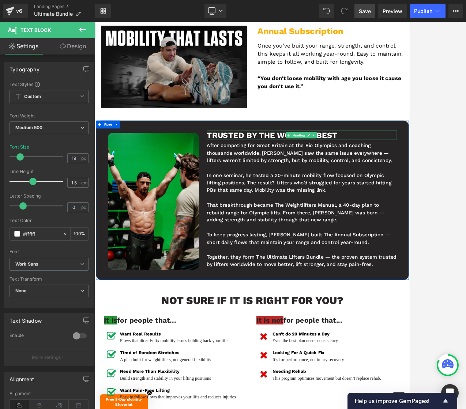
click at [280, 182] on span "Trusted By the World'd Best" at bounding box center [343, 180] width 183 height 13
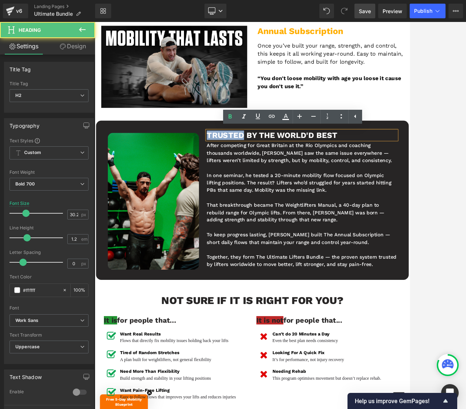
click at [280, 182] on span "Trusted By the World'd Best" at bounding box center [343, 180] width 183 height 13
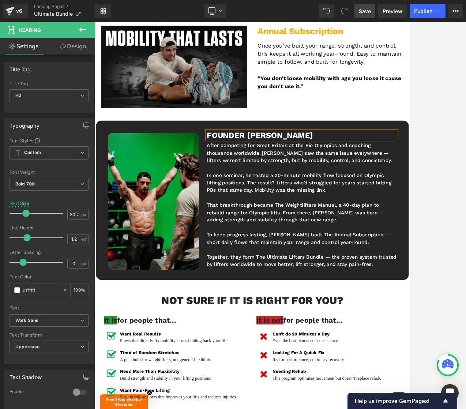
click at [450, 188] on div at bounding box center [280, 215] width 371 height 387
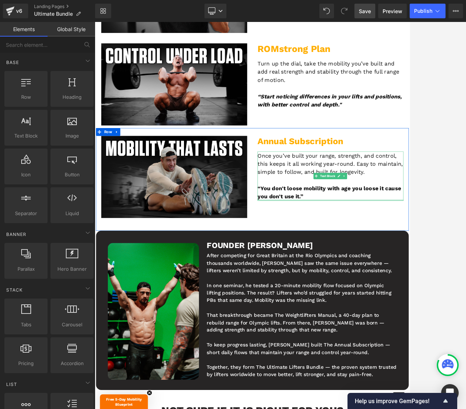
scroll to position [730, 0]
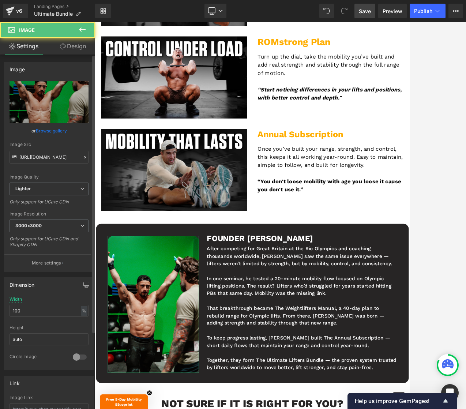
click at [48, 130] on link "Browse gallery" at bounding box center [51, 130] width 31 height 13
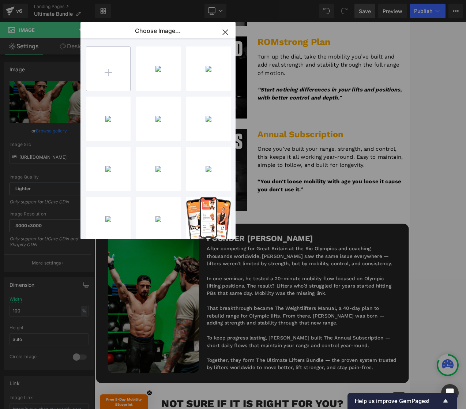
click at [111, 71] on input "file" at bounding box center [108, 69] width 44 height 44
type input "C:\fakepath\Built-By-Olympians.jpg"
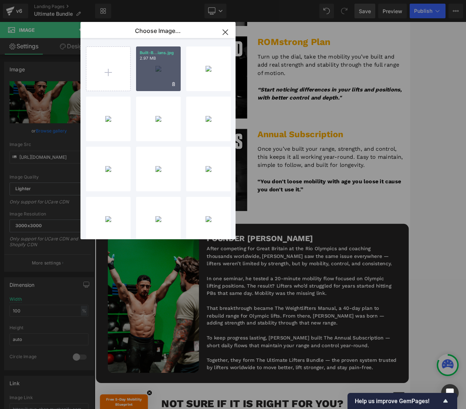
click at [161, 73] on div "Built-B...ians.jpg 2.97 MB" at bounding box center [158, 68] width 45 height 45
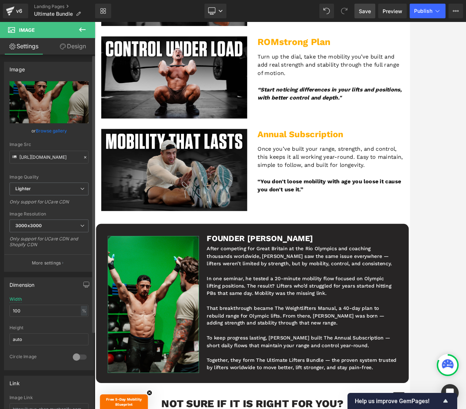
click at [44, 131] on link "Browse gallery" at bounding box center [51, 130] width 31 height 13
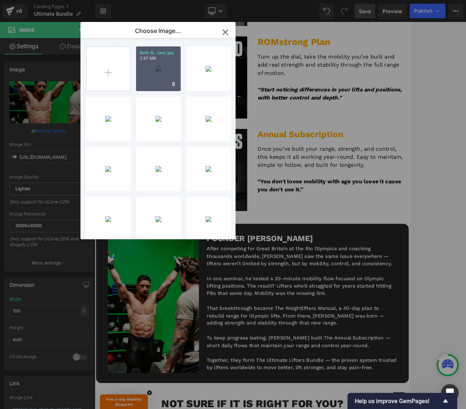
click at [172, 70] on div "Built-B...ians.jpg 2.97 MB" at bounding box center [158, 68] width 45 height 45
type input "[URL][DOMAIN_NAME]"
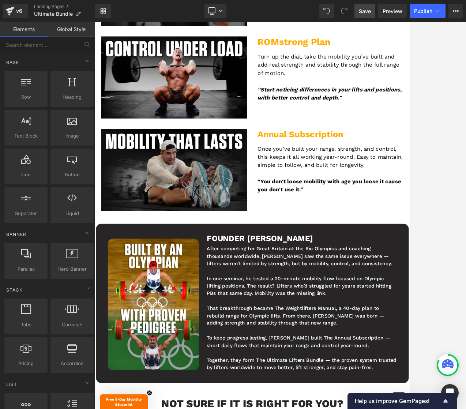
click at [431, 215] on div at bounding box center [280, 215] width 371 height 387
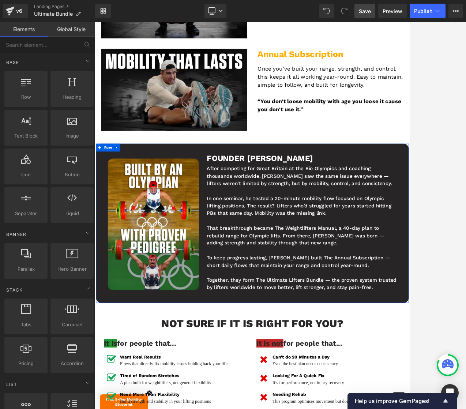
scroll to position [875, 0]
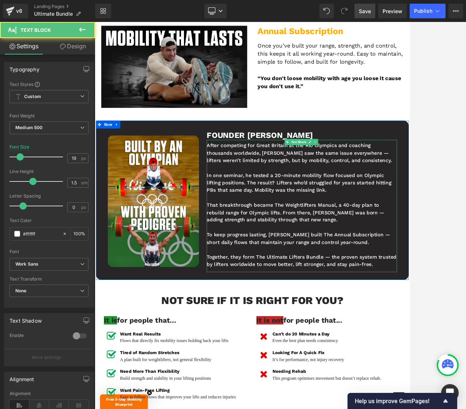
click at [423, 352] on div "Together, they form The Ultimate Lifters Bundle — the proven system trusted by …" at bounding box center [385, 357] width 267 height 21
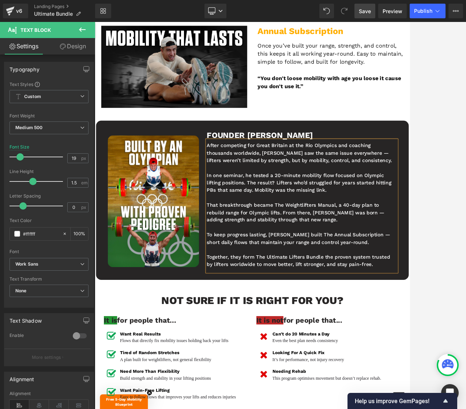
click at [465, 318] on div "To keep progress lasting, [PERSON_NAME] built The Annual Subscription — short d…" at bounding box center [385, 326] width 267 height 21
click at [465, 290] on div "That breakthrough became The Weightlifters Manual, a 40-day plan to rebuild ran…" at bounding box center [385, 289] width 267 height 31
drag, startPoint x: 347, startPoint y: 277, endPoint x: 428, endPoint y: 274, distance: 81.2
click at [428, 274] on div "That breakthrough became The Weightlifters Manual, a 40-day plan to rebuild ran…" at bounding box center [385, 289] width 267 height 31
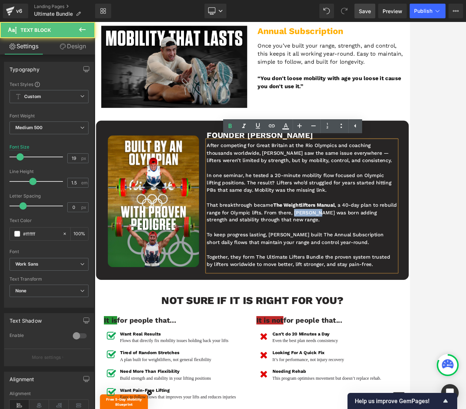
drag, startPoint x: 397, startPoint y: 287, endPoint x: 434, endPoint y: 287, distance: 36.9
click at [434, 287] on div "That breakthrough became The Weightlifters Manual , a 40-day plan to rebuild ra…" at bounding box center [385, 289] width 267 height 31
drag, startPoint x: 378, startPoint y: 319, endPoint x: 458, endPoint y: 318, distance: 80.4
click at [458, 318] on div "To keep progress lasting, [PERSON_NAME] built The Annual Subscription short dai…" at bounding box center [385, 326] width 267 height 21
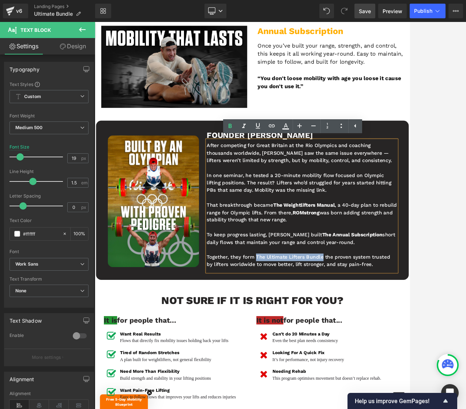
drag, startPoint x: 318, startPoint y: 350, endPoint x: 411, endPoint y: 349, distance: 93.6
click at [411, 349] on div "Together, they form The Ultimate Lifters Bundle the proven system trusted by li…" at bounding box center [385, 357] width 267 height 21
click at [423, 309] on div at bounding box center [385, 310] width 267 height 11
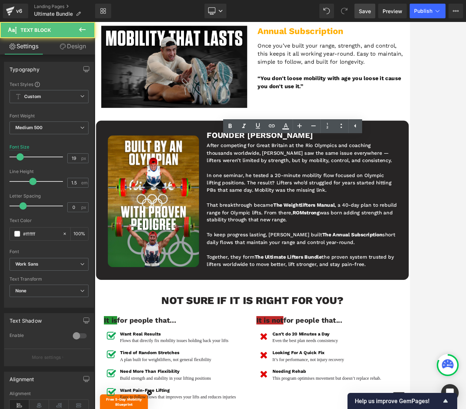
click at [435, 150] on div at bounding box center [280, 215] width 371 height 387
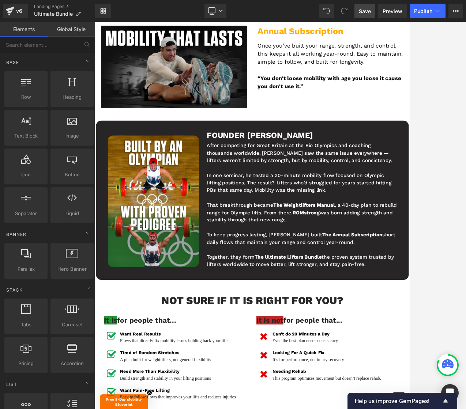
click at [366, 10] on span "Save" at bounding box center [365, 11] width 12 height 8
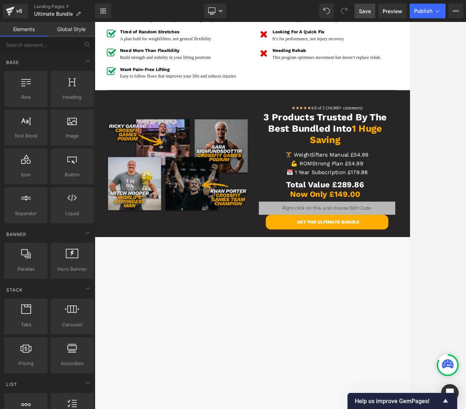
scroll to position [1321, 0]
